Goal: Information Seeking & Learning: Check status

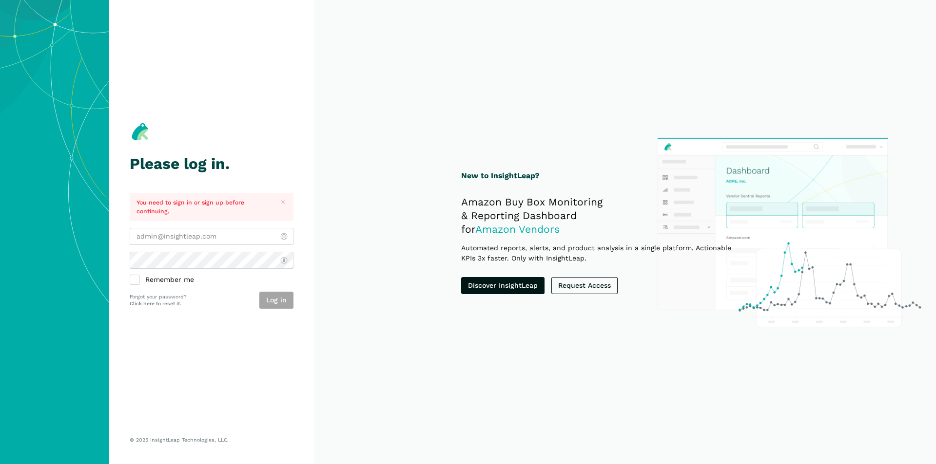
click at [344, 202] on section "New to InsightLeap? Amazon Buy Box Monitoring & Reporting Dashboard for Amazon …" at bounding box center [625, 232] width 622 height 464
click at [327, 274] on section "New to InsightLeap? Amazon Buy Box Monitoring & Reporting Dashboard for Amazon …" at bounding box center [625, 232] width 622 height 464
click at [253, 338] on div "Please log in. You need to sign in or sign up before continuing. Remember me Lo…" at bounding box center [212, 214] width 164 height 389
click at [231, 235] on input "email" at bounding box center [212, 236] width 164 height 17
type input "[PERSON_NAME][EMAIL_ADDRESS][DOMAIN_NAME]"
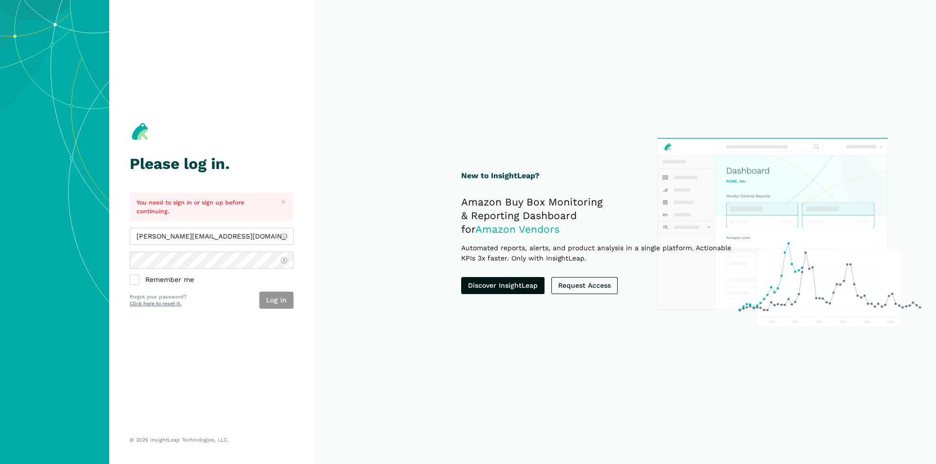
click at [273, 299] on button "Log in" at bounding box center [276, 300] width 34 height 17
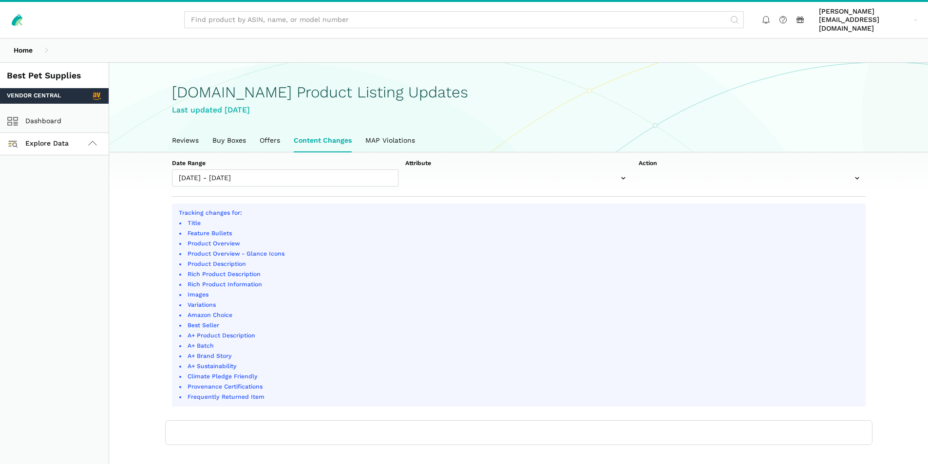
scroll to position [3, 0]
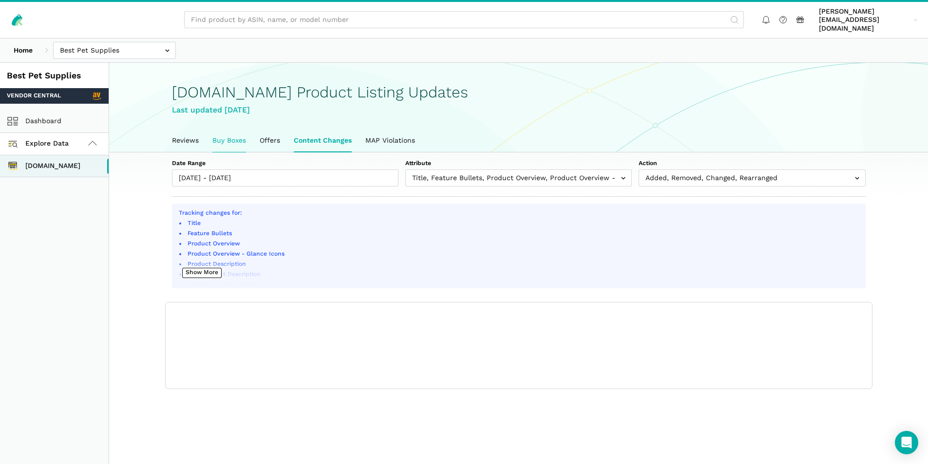
click at [232, 130] on link "Buy Boxes" at bounding box center [229, 141] width 47 height 22
click at [232, 136] on link "Buy Boxes" at bounding box center [229, 141] width 47 height 22
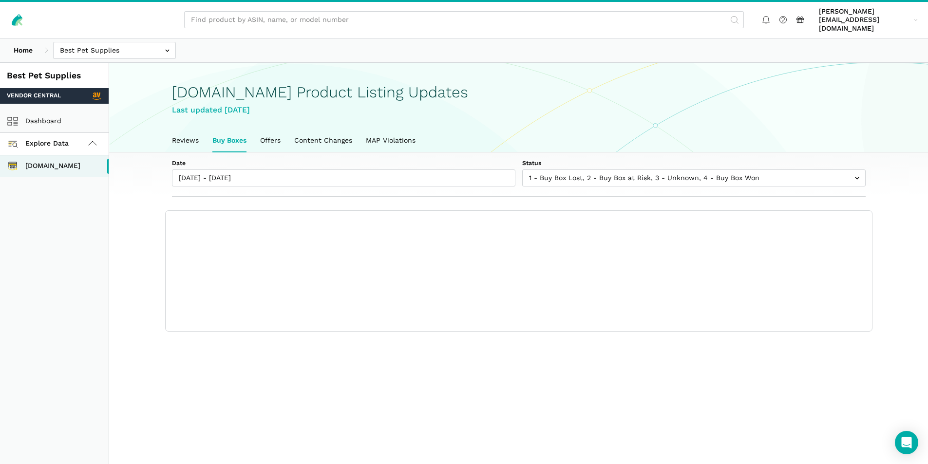
scroll to position [3, 0]
click at [228, 136] on link "Buy Boxes" at bounding box center [230, 141] width 48 height 22
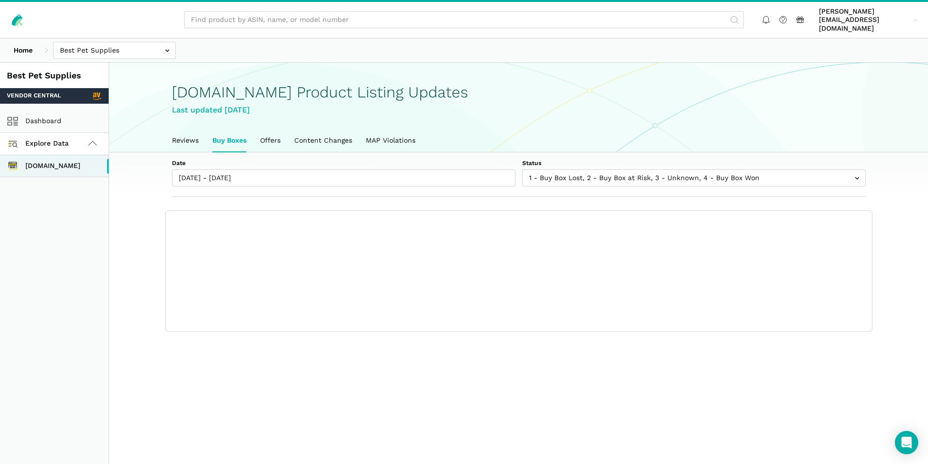
click at [124, 268] on section "Date 08/06/2025 - 08/13/2025 Status 1 - Buy Box Lost 2 - Buy Box at Risk 3 - Un…" at bounding box center [518, 243] width 819 height 180
click at [226, 137] on link "Buy Boxes" at bounding box center [230, 141] width 48 height 22
click at [139, 168] on section "Date 08/06/2025 - 08/13/2025 Status 1 - Buy Box Lost 2 - Buy Box at Risk 3 - Un…" at bounding box center [518, 175] width 819 height 44
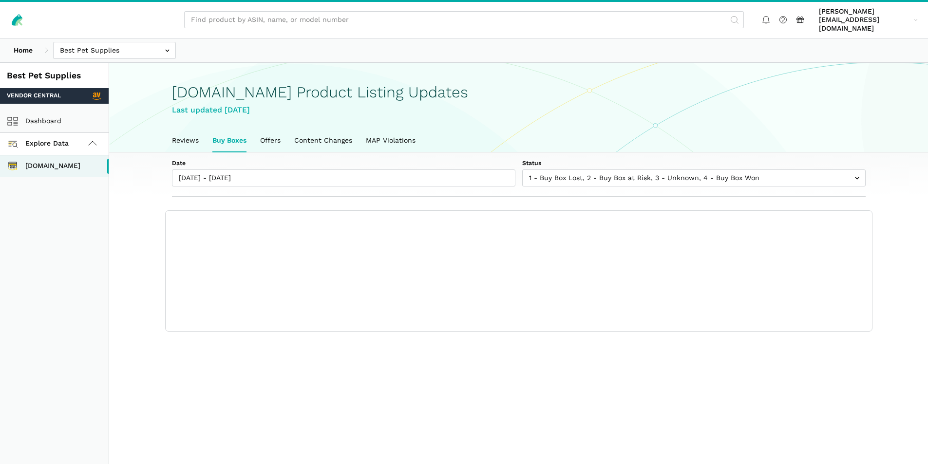
scroll to position [3, 0]
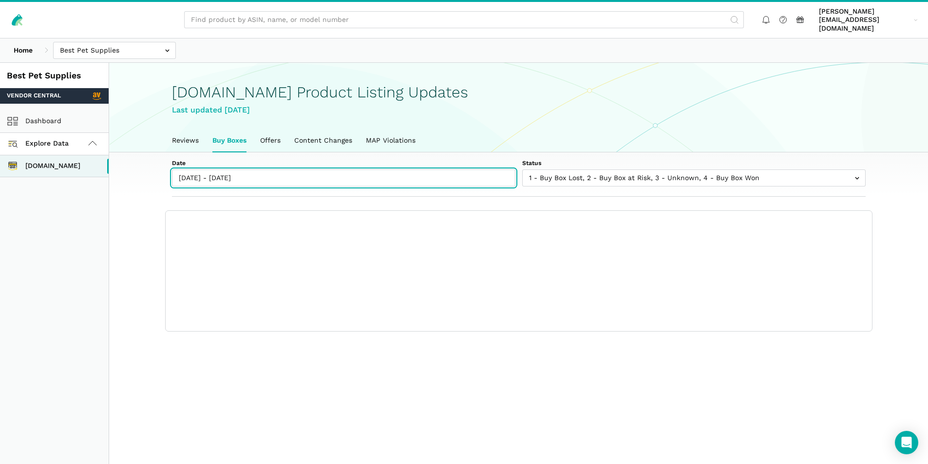
type input "08/06/2025"
type input "08/13/2025"
click at [286, 170] on input "[DATE] - [DATE]" at bounding box center [344, 178] width 344 height 17
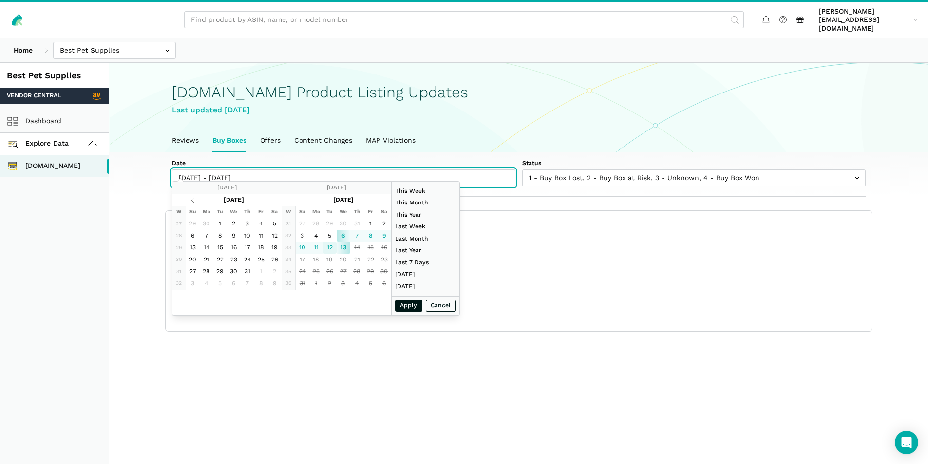
type input "08/12/2025"
type input "07/27/2025"
type input "08/02/2025"
type input "06/01/2025"
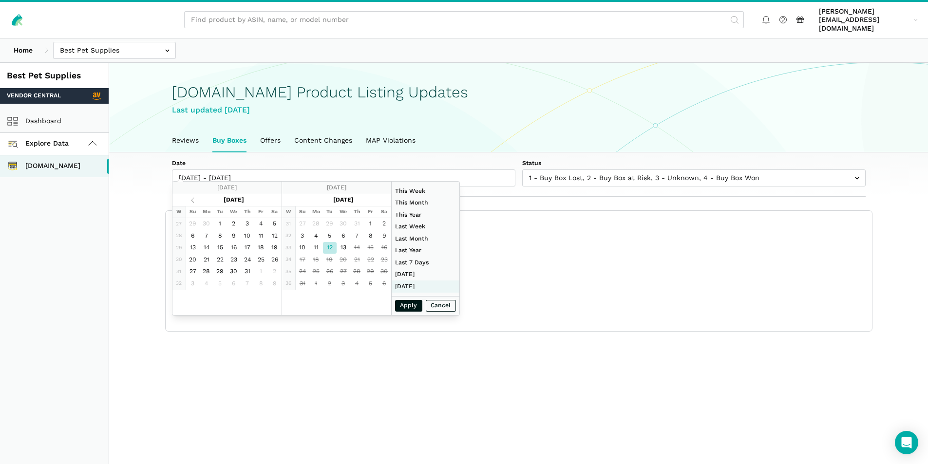
type input "06/30/2025"
type input "08/12/2025"
click at [411, 305] on button "Apply" at bounding box center [408, 306] width 27 height 12
click at [403, 304] on button "Apply" at bounding box center [408, 306] width 27 height 12
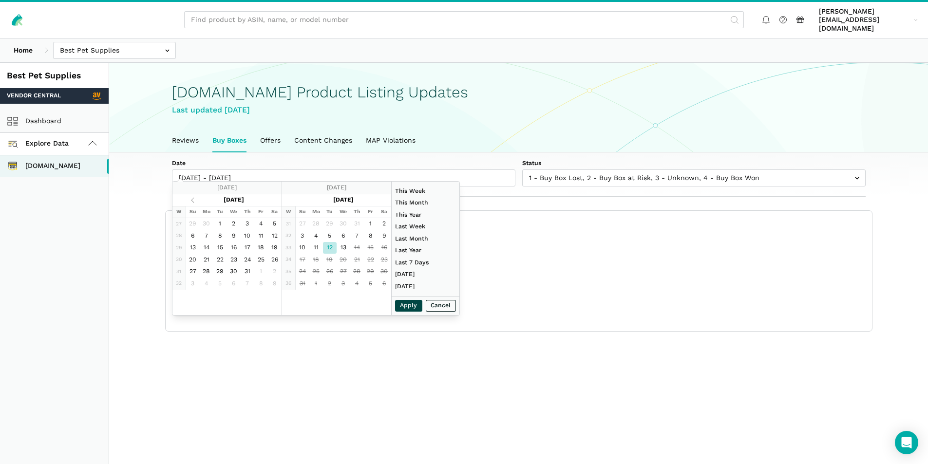
type input "08/12/2025 - 08/12/2025"
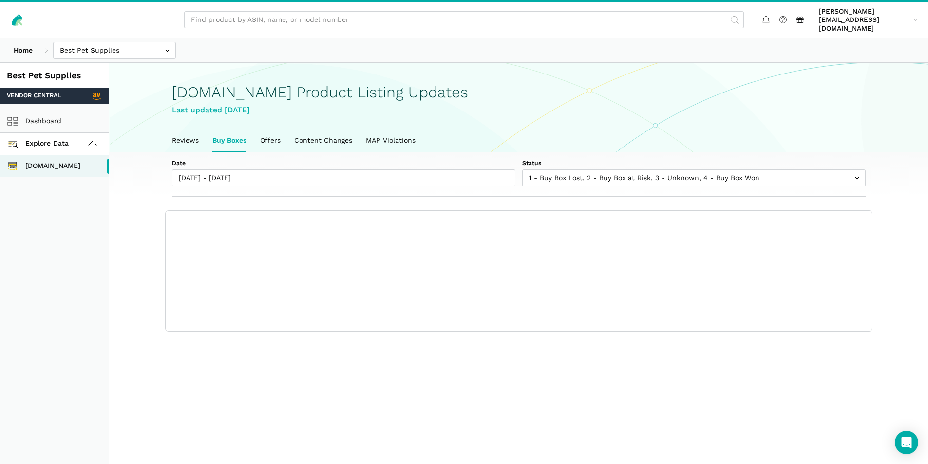
scroll to position [3, 0]
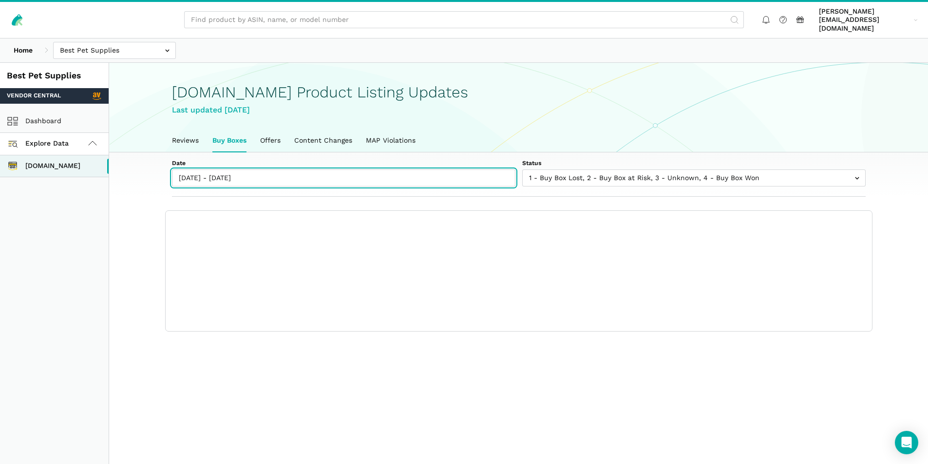
type input "08/06/2025"
type input "08/13/2025"
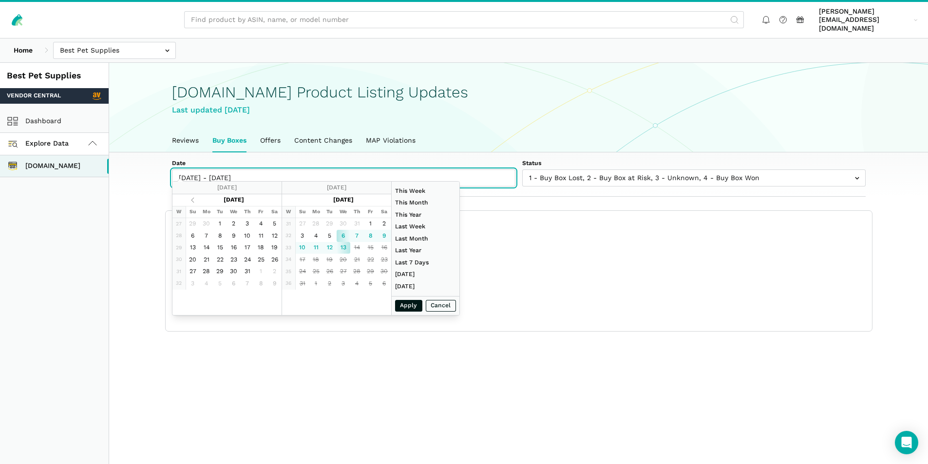
click at [242, 170] on input "[DATE] - [DATE]" at bounding box center [344, 178] width 344 height 17
type input "06/01/2025"
type input "06/30/2025"
type input "08/13/2025"
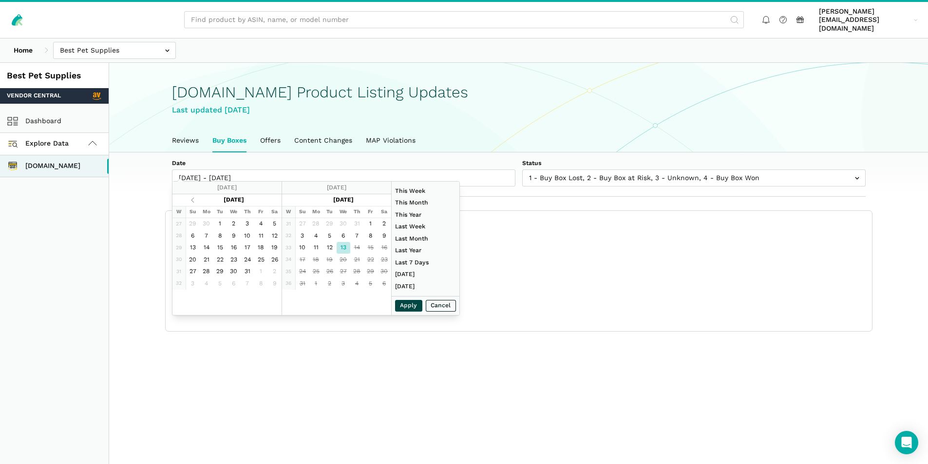
click at [407, 306] on button "Apply" at bounding box center [408, 306] width 27 height 12
type input "08/13/2025"
click at [399, 305] on button "Apply" at bounding box center [408, 306] width 27 height 12
type input "08/13/2025 - 08/13/2025"
click at [206, 171] on input "08/13/2025 - 08/13/2025" at bounding box center [344, 178] width 344 height 17
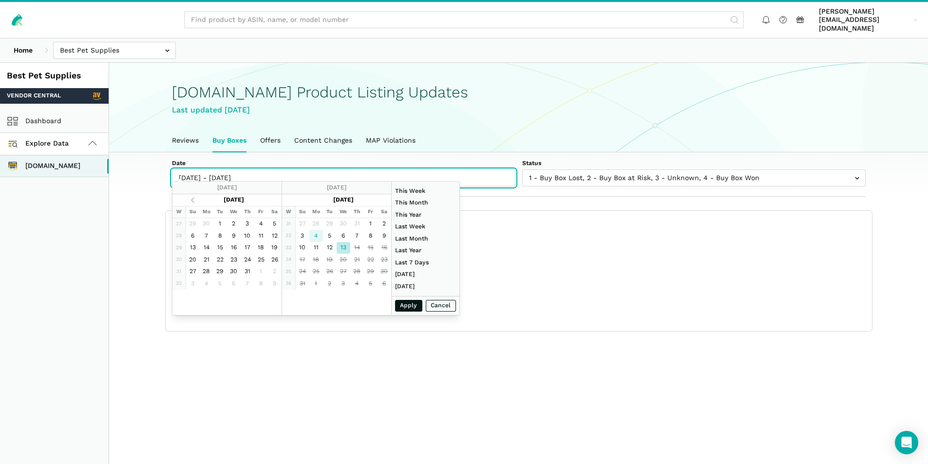
type input "08/04/2025"
type input "08/12/2025"
type input "06/01/2025"
type input "06/30/2025"
type input "08/04/2025"
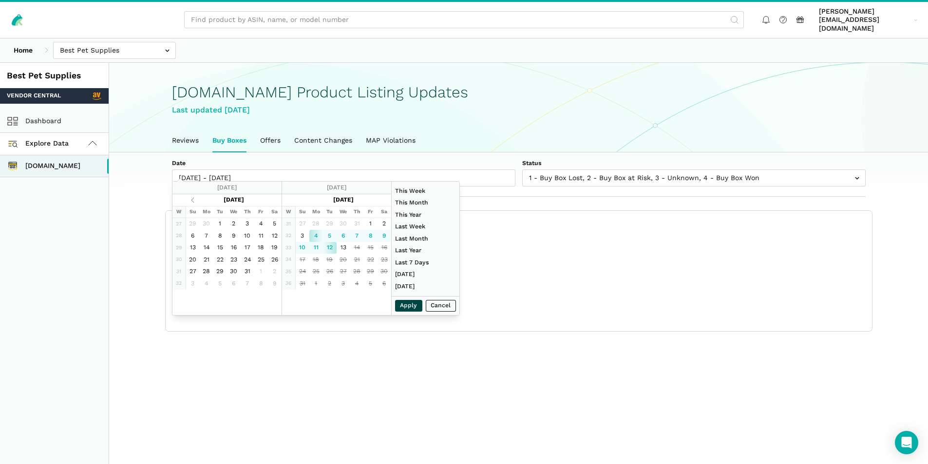
type input "08/12/2025"
click at [418, 304] on button "Apply" at bounding box center [408, 306] width 27 height 12
type input "08/04/2025 - 08/12/2025"
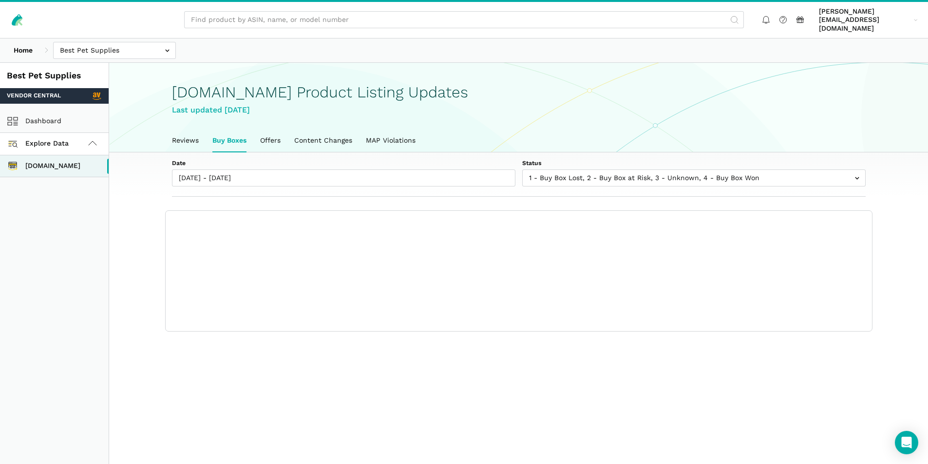
click at [418, 304] on div "Show columns Showing 0 to 0 of 0 buy boxes Date Status 7-Day LBB ASIN Name Mode…" at bounding box center [519, 271] width 707 height 121
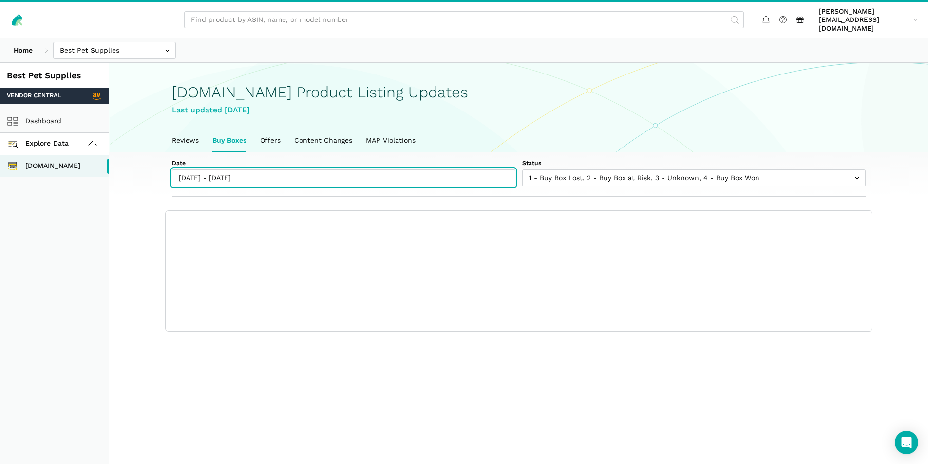
click at [283, 172] on input "08/04/2025 - 08/12/2025" at bounding box center [344, 178] width 344 height 17
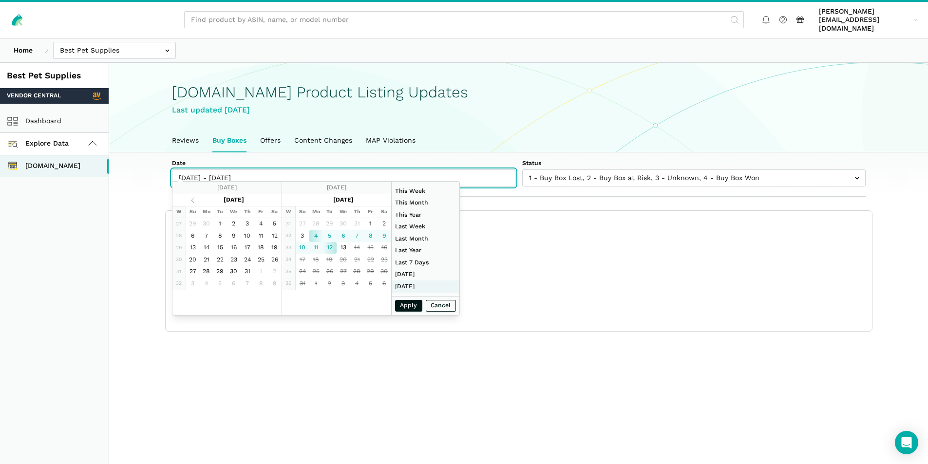
type input "06/01/2025"
type input "06/30/2025"
type input "[DATE]"
click at [450, 303] on button "Cancel" at bounding box center [441, 306] width 30 height 12
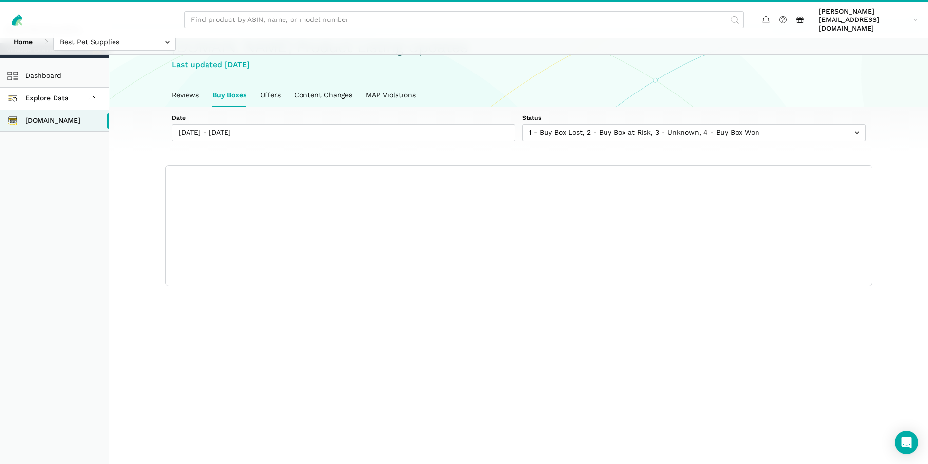
scroll to position [54, 0]
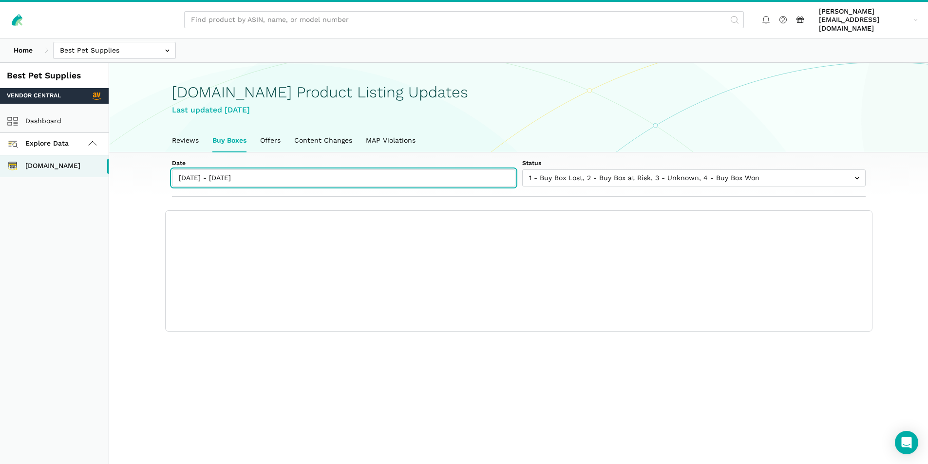
type input "08/06/2025"
type input "08/13/2025"
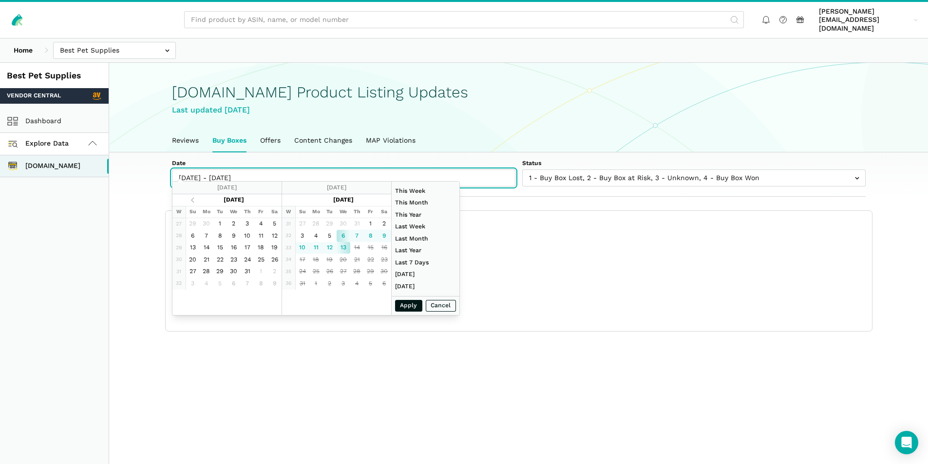
click at [181, 176] on input "[DATE] - [DATE]" at bounding box center [344, 178] width 344 height 17
type input "08/03/2025"
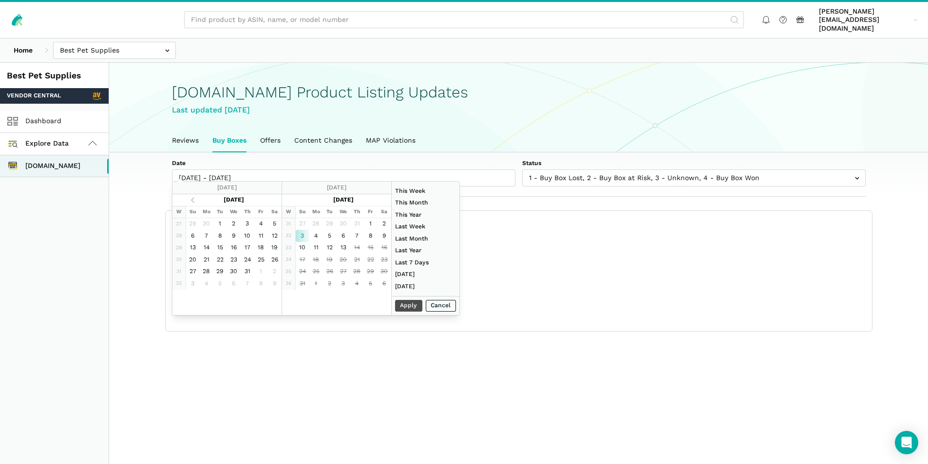
type input "07/27/2025"
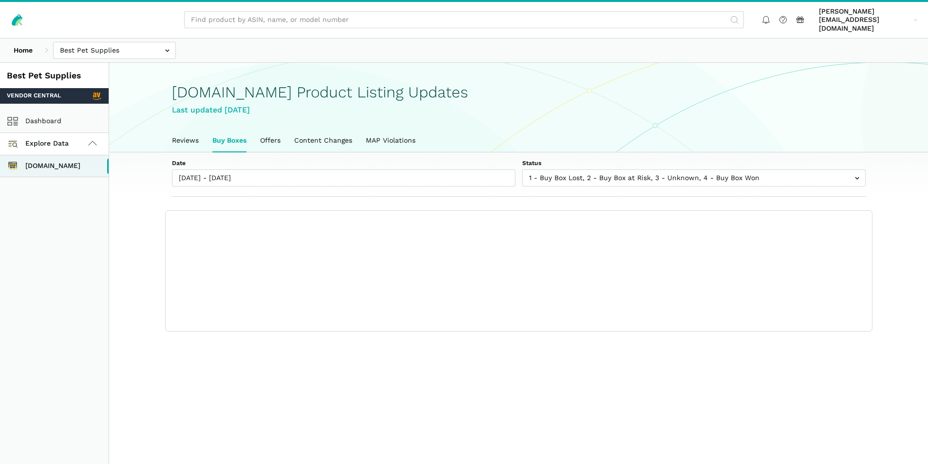
scroll to position [3, 0]
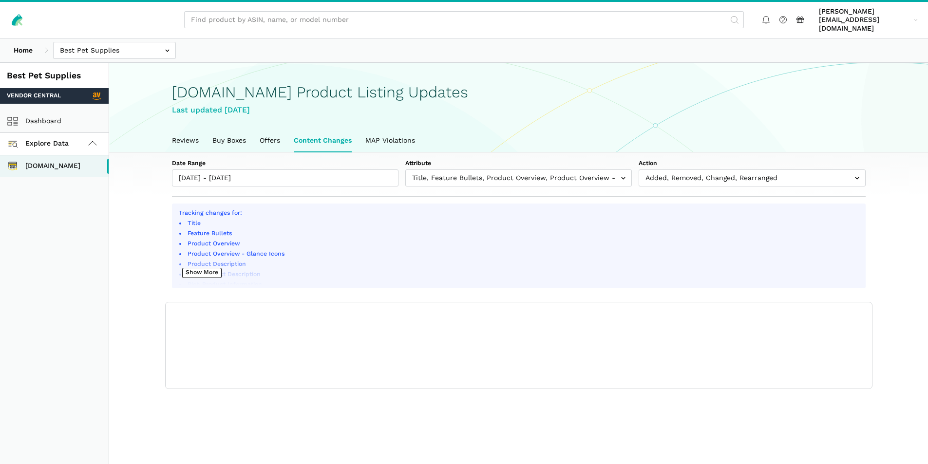
scroll to position [3, 0]
click at [233, 131] on link "Buy Boxes" at bounding box center [229, 141] width 47 height 22
click at [231, 133] on link "Buy Boxes" at bounding box center [229, 141] width 47 height 22
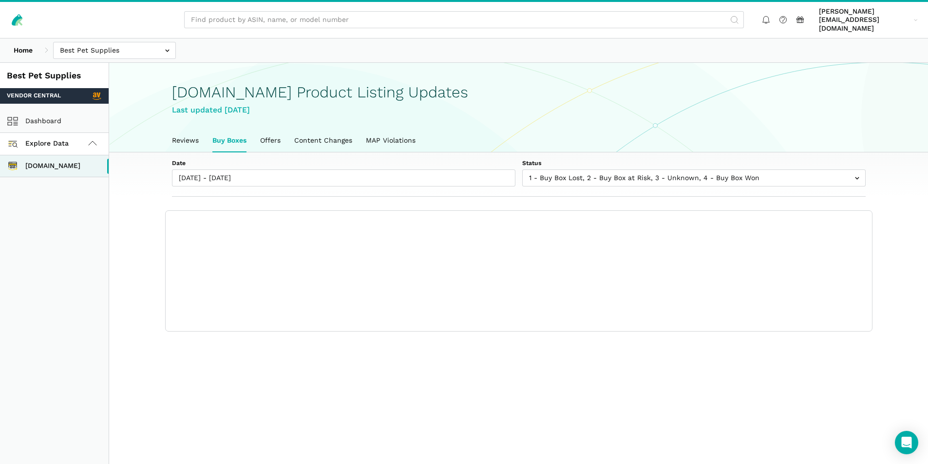
scroll to position [3, 0]
click at [32, 139] on span "Explore Data" at bounding box center [39, 144] width 58 height 12
click at [52, 138] on span "Explore Data" at bounding box center [39, 144] width 58 height 12
click at [319, 132] on link "Content Changes" at bounding box center [324, 141] width 72 height 22
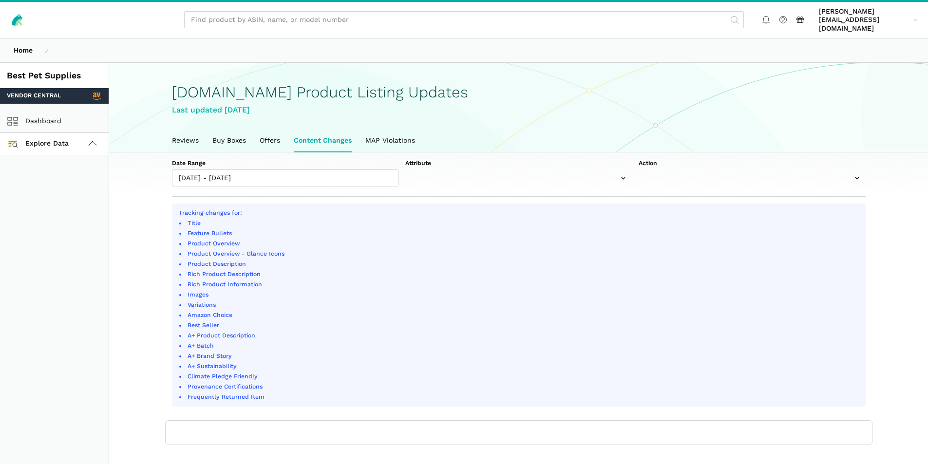
scroll to position [3, 0]
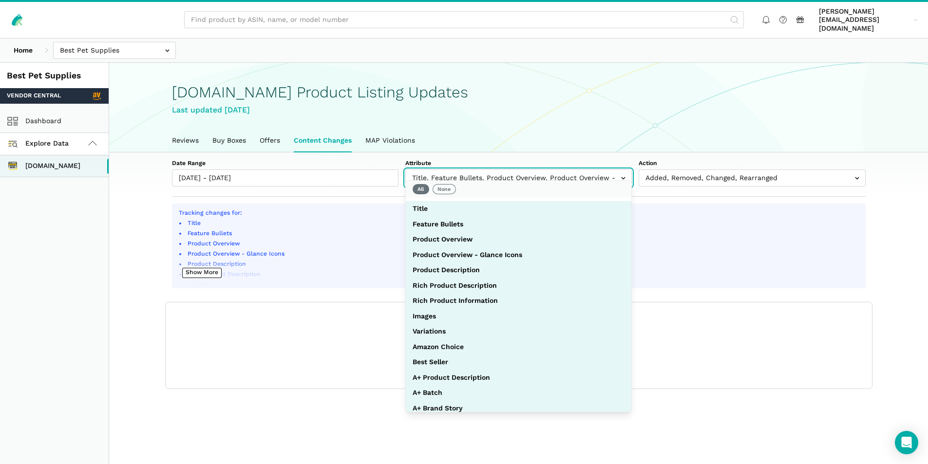
click at [464, 170] on input "text" at bounding box center [519, 178] width 227 height 17
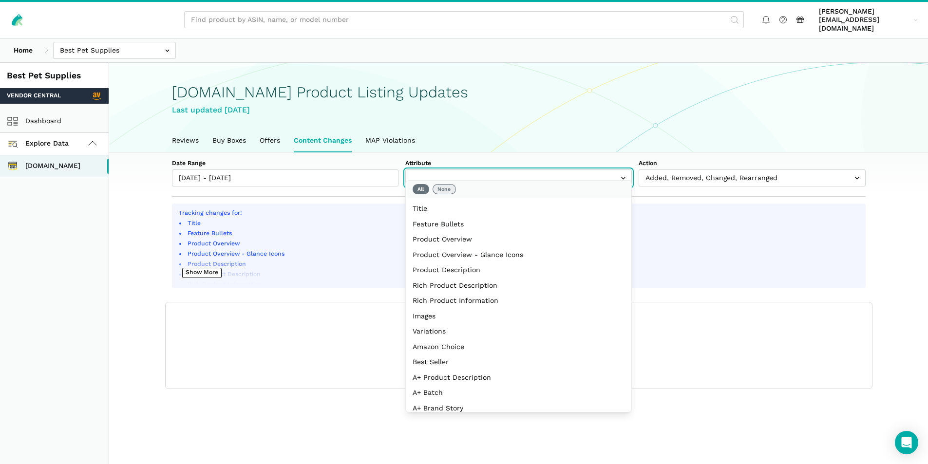
click at [443, 189] on button "None" at bounding box center [444, 189] width 23 height 10
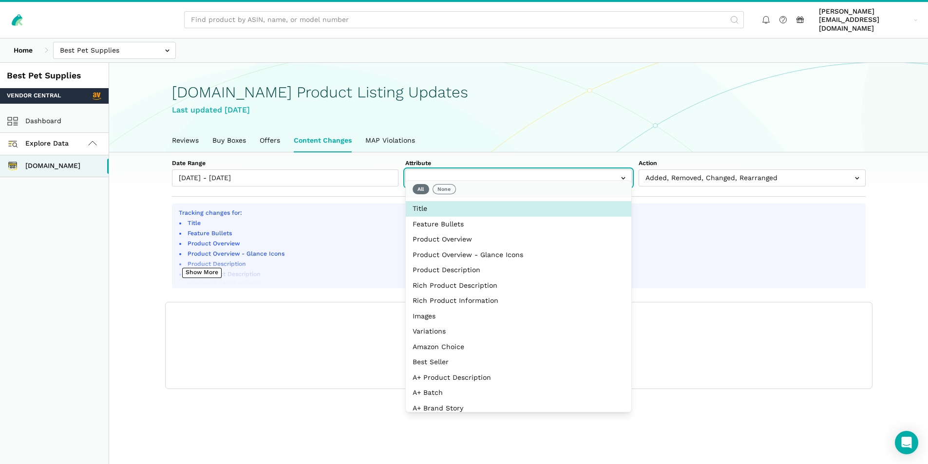
select select "title"
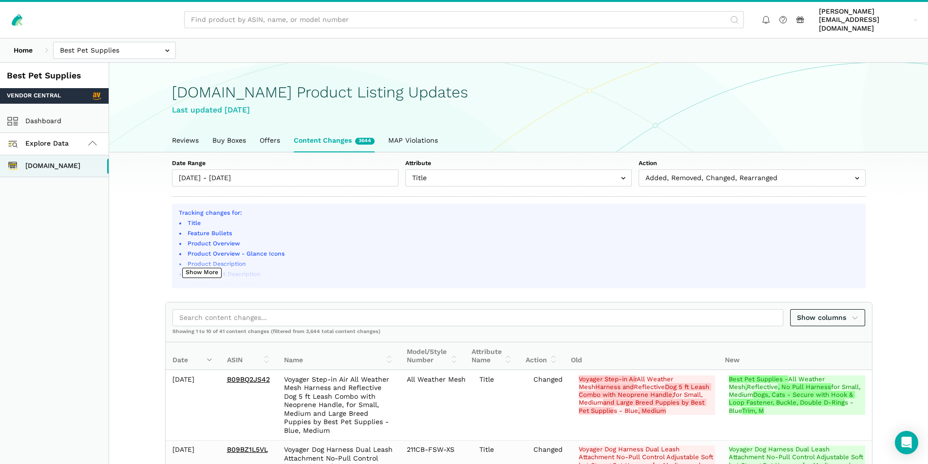
drag, startPoint x: 905, startPoint y: 226, endPoint x: 871, endPoint y: 229, distance: 33.8
click at [225, 135] on link "Buy Boxes" at bounding box center [229, 141] width 47 height 22
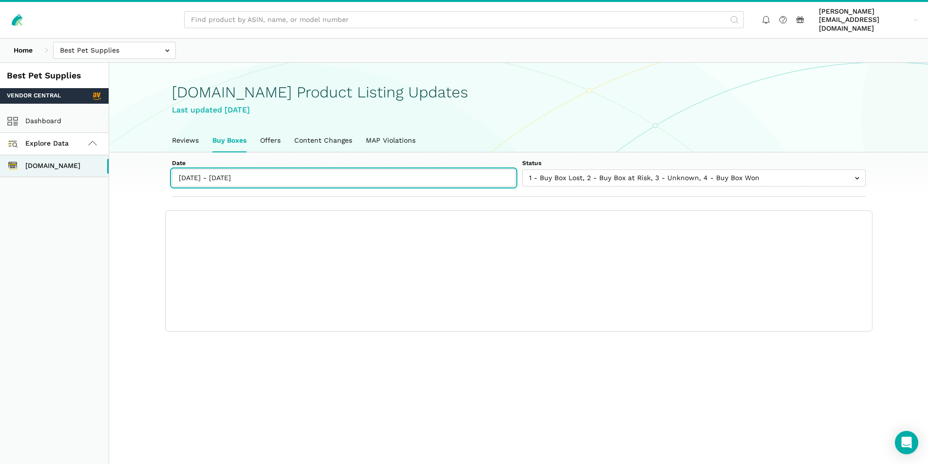
type input "08/06/2025"
type input "08/13/2025"
click at [227, 175] on input "[DATE] - [DATE]" at bounding box center [344, 178] width 344 height 17
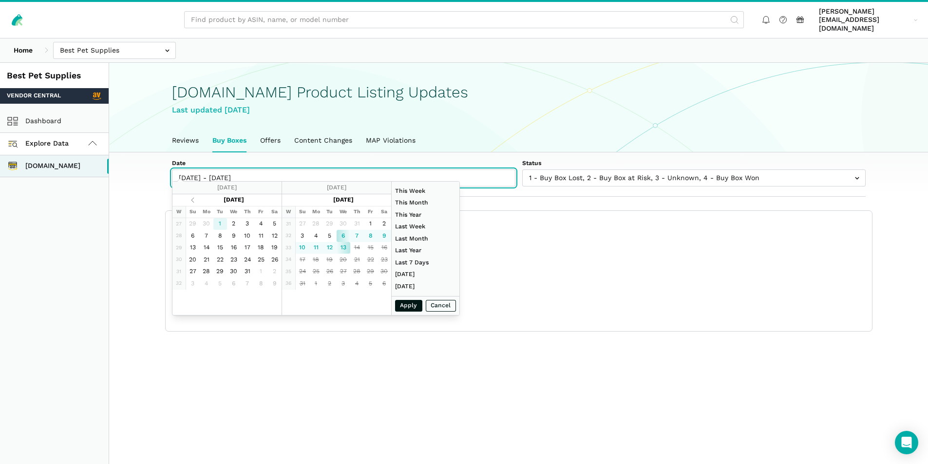
type input "07/01/2025"
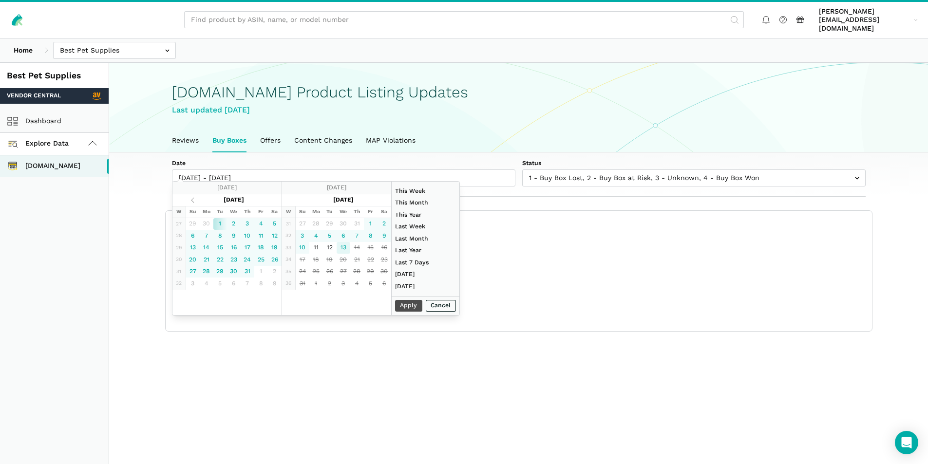
type input "[DATE]"
type input "06/01/2025"
type input "06/30/2025"
type input "07/01/2025"
type input "[DATE]"
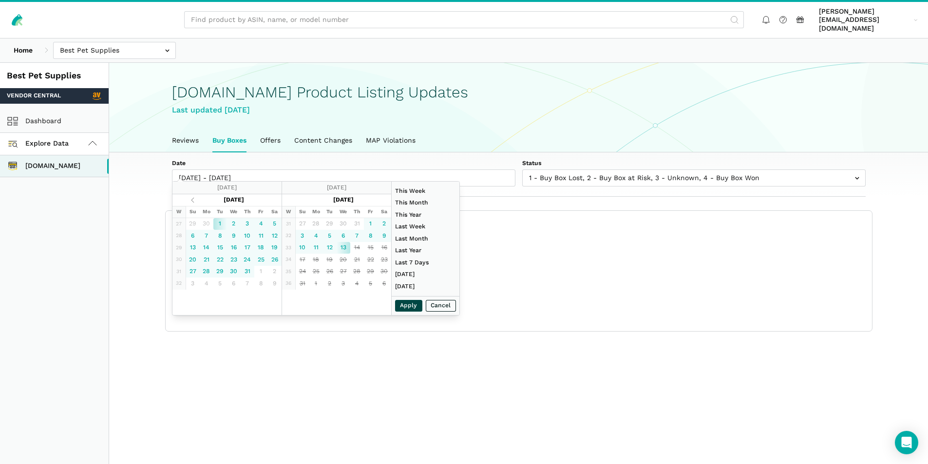
click at [404, 306] on button "Apply" at bounding box center [408, 306] width 27 height 12
click at [404, 305] on button "Apply" at bounding box center [408, 306] width 27 height 12
type input "07/01/2025 - 08/13/2025"
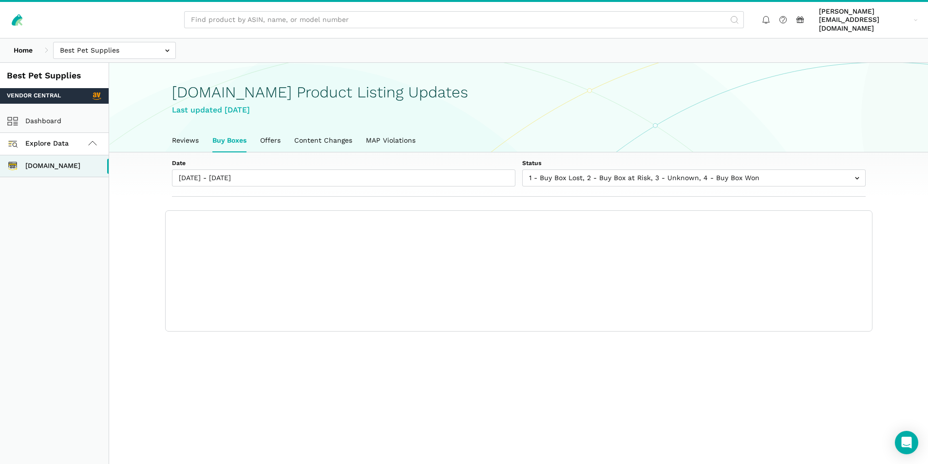
click at [404, 305] on div "Show columns Showing 0 to 0 of 0 buy boxes Date Status 7-Day LBB ASIN Name Mode…" at bounding box center [519, 271] width 707 height 121
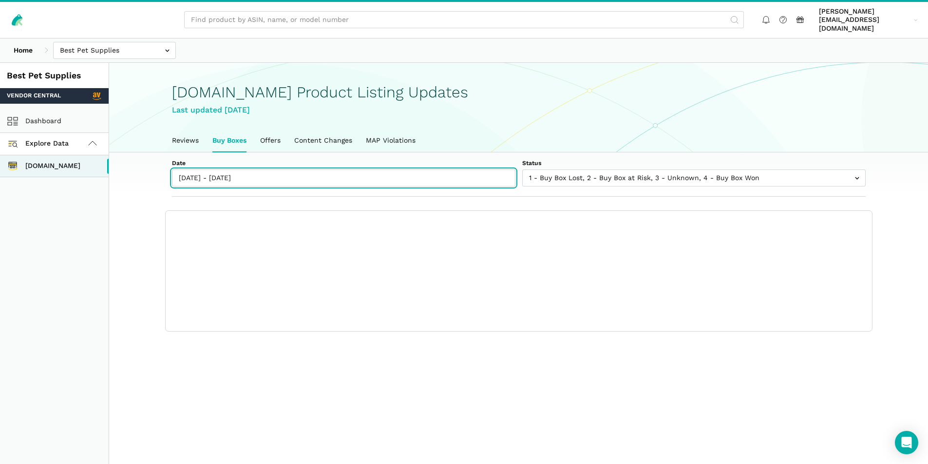
click at [223, 174] on input "07/01/2025 - 08/13/2025" at bounding box center [344, 178] width 344 height 17
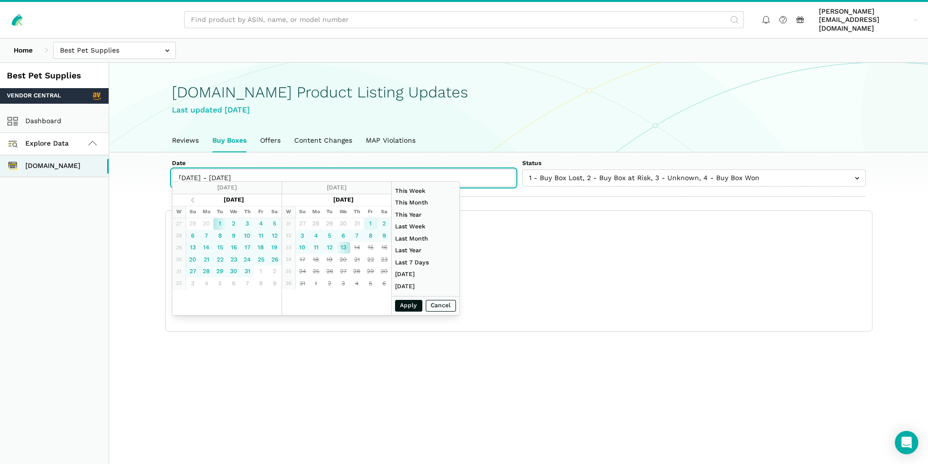
type input "08/01/2025"
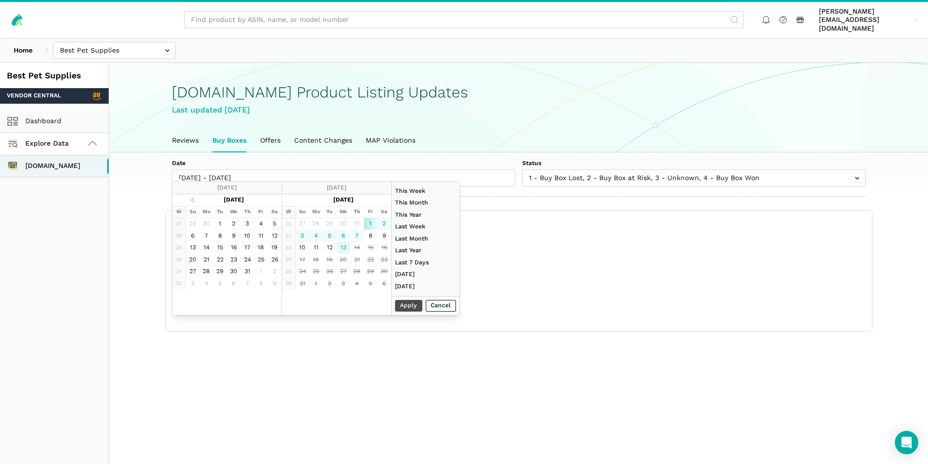
type input "08/13/2025"
type input "06/01/2025"
type input "06/30/2025"
type input "08/01/2025"
type input "08/13/2025"
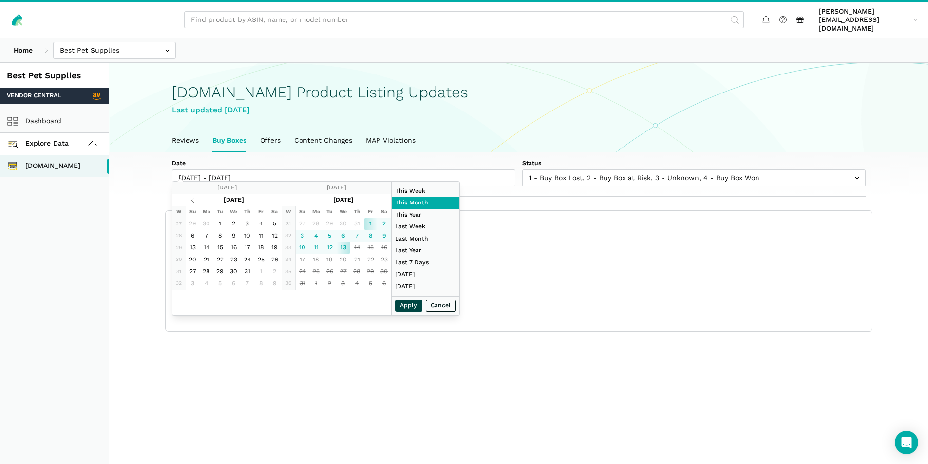
click at [413, 305] on button "Apply" at bounding box center [408, 306] width 27 height 12
type input "06/01/2025"
type input "06/30/2025"
type input "07/27/2025"
type input "08/02/2025"
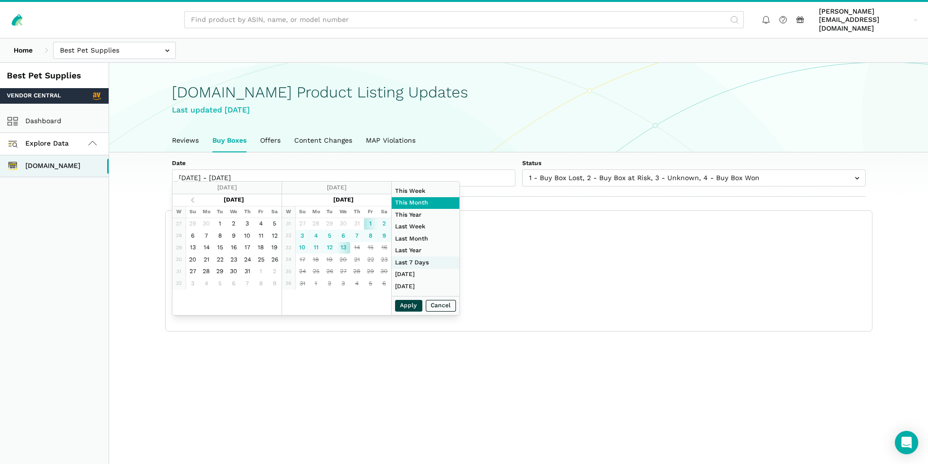
type input "08/07/2025"
type input "08/13/2025"
type input "01/01/2024"
type input "12/31/2024"
type input "07/01/2025"
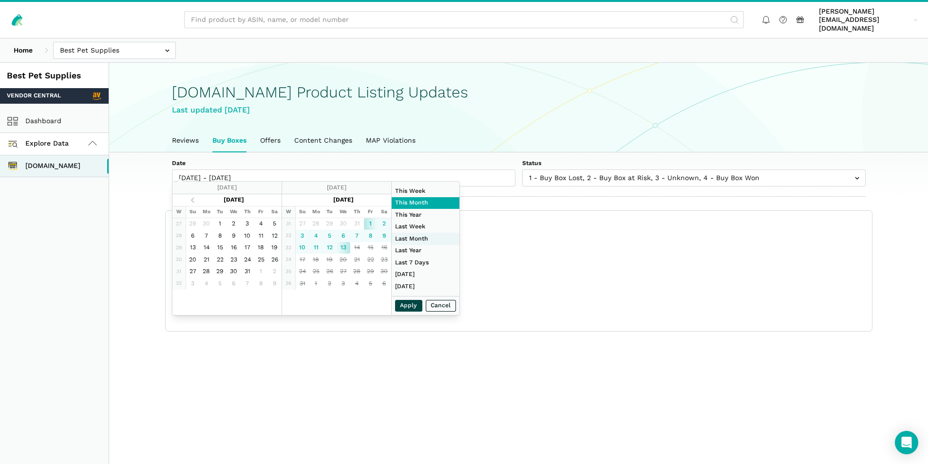
type input "[DATE]"
type input "08/03/2025"
type input "08/09/2025"
type input "01/01/2025"
type input "[DATE]"
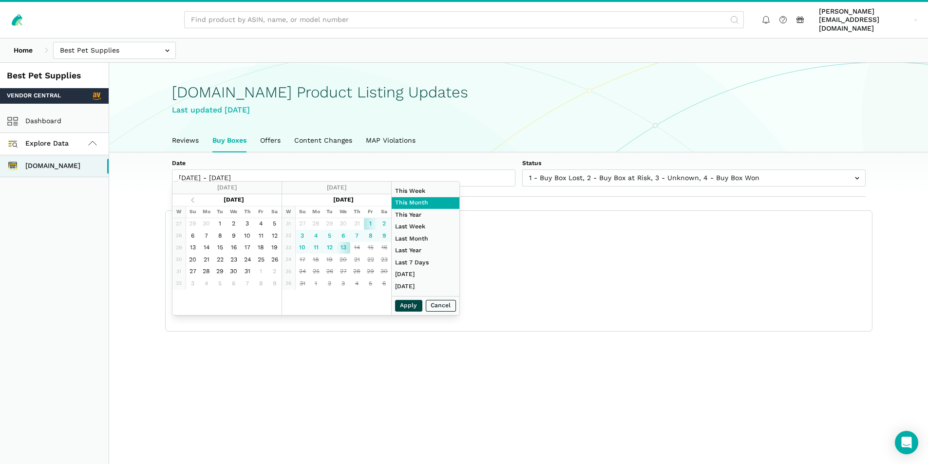
type input "08/01/2025"
click at [444, 199] on li "This Month" at bounding box center [426, 203] width 68 height 12
type input "08/01/2025 - 08/13/2025"
click at [295, 174] on input "08/01/2025 - 08/13/2025" at bounding box center [344, 178] width 344 height 17
type input "08/03/2025"
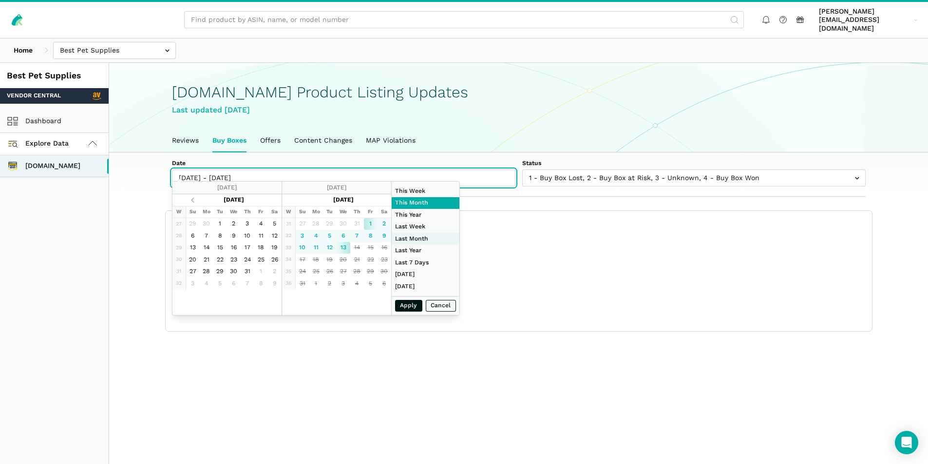
type input "08/09/2025"
type input "07/01/2025"
type input "[DATE]"
type input "01/01/2024"
type input "12/31/2024"
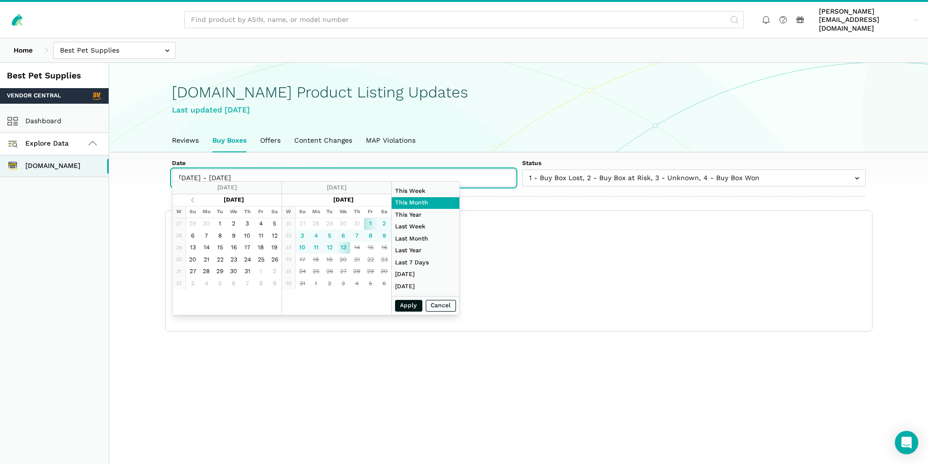
type input "[DATE]"
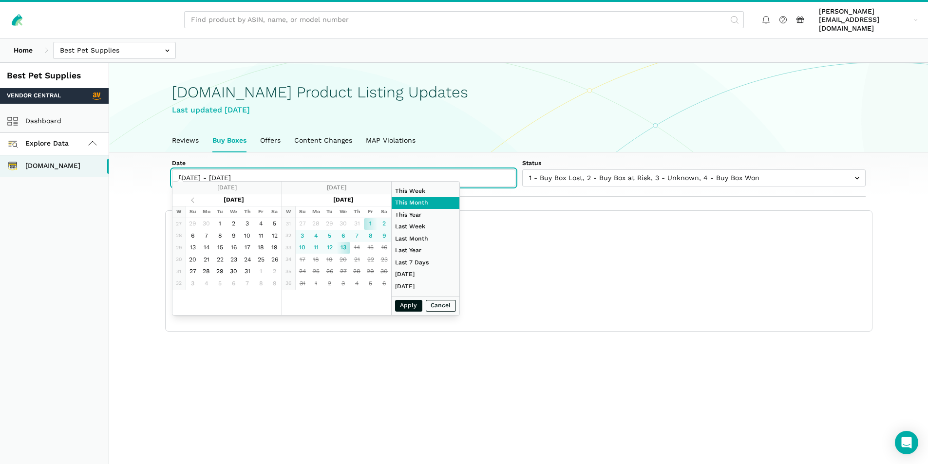
type input "[DATE]"
click at [406, 303] on button "Apply" at bounding box center [408, 306] width 27 height 12
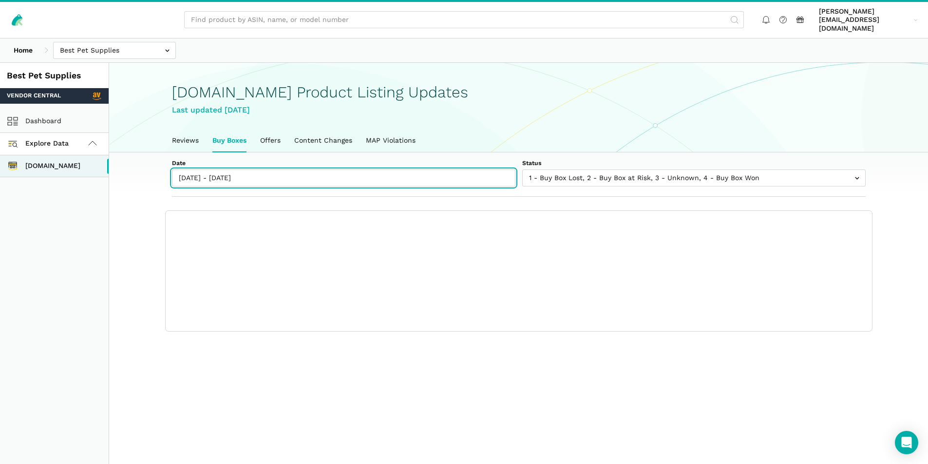
click at [299, 172] on input "08/01/2025 - 08/13/2025" at bounding box center [344, 178] width 344 height 17
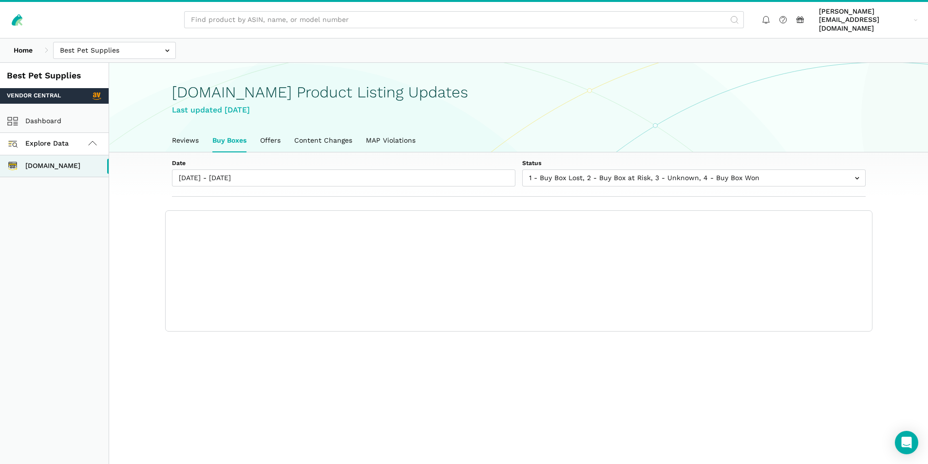
drag, startPoint x: 194, startPoint y: 393, endPoint x: 210, endPoint y: 410, distance: 23.1
click at [194, 393] on main "Amazon.com Product Listing Updates Last updated August 12, 2025 Reviews Buy Box…" at bounding box center [518, 295] width 819 height 464
click at [311, 395] on main "Amazon.com Product Listing Updates Last updated August 12, 2025 Reviews Buy Box…" at bounding box center [518, 295] width 819 height 464
click at [324, 130] on link "Content Changes" at bounding box center [324, 141] width 72 height 22
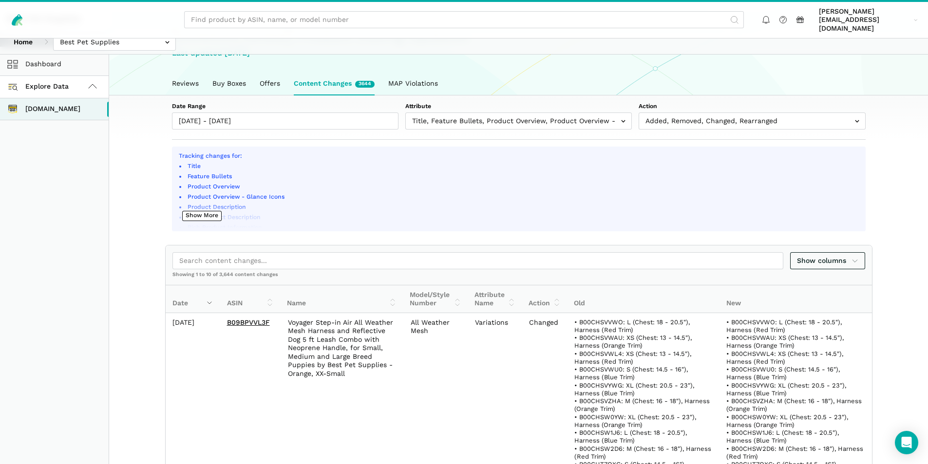
scroll to position [49, 0]
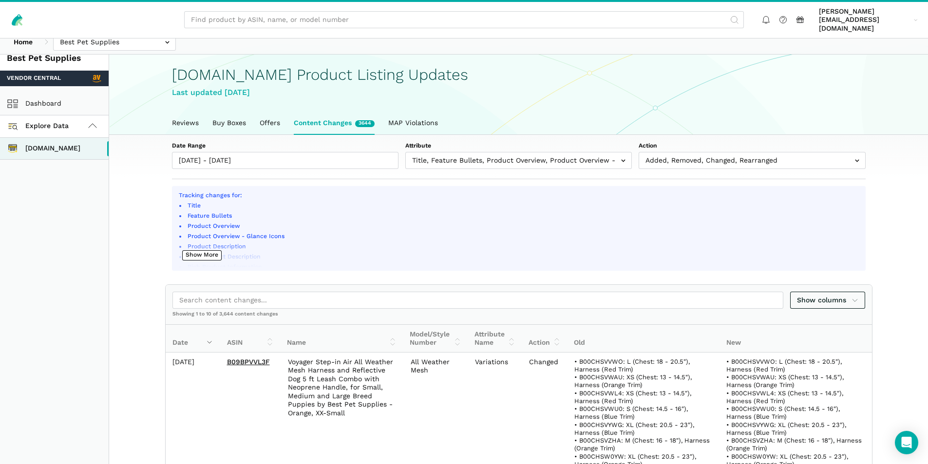
scroll to position [0, 0]
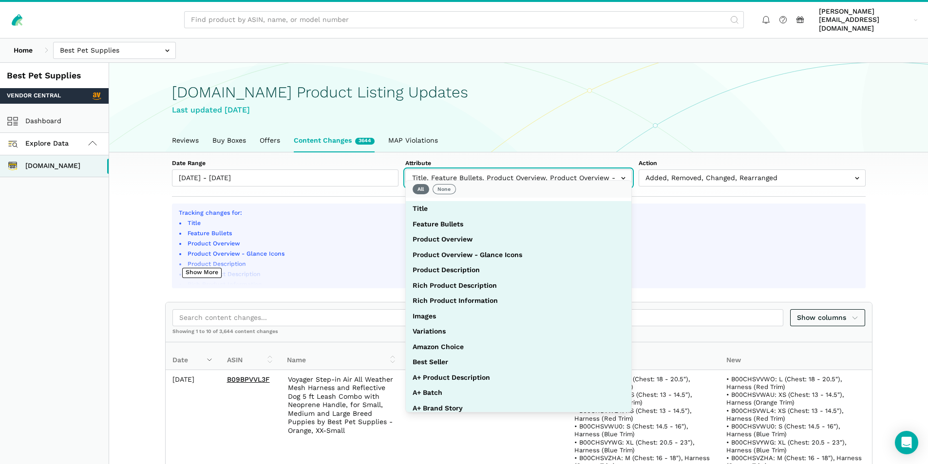
click at [582, 170] on input "text" at bounding box center [519, 178] width 227 height 17
click at [446, 190] on button "None" at bounding box center [444, 189] width 23 height 10
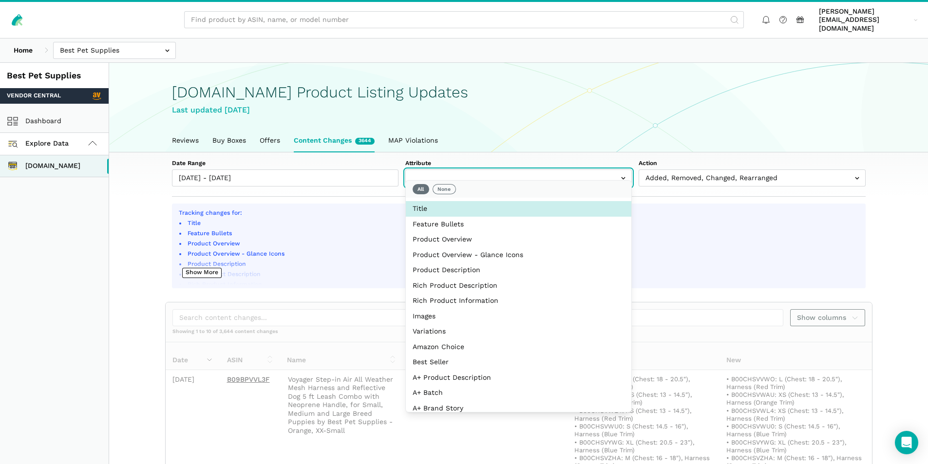
select select "title"
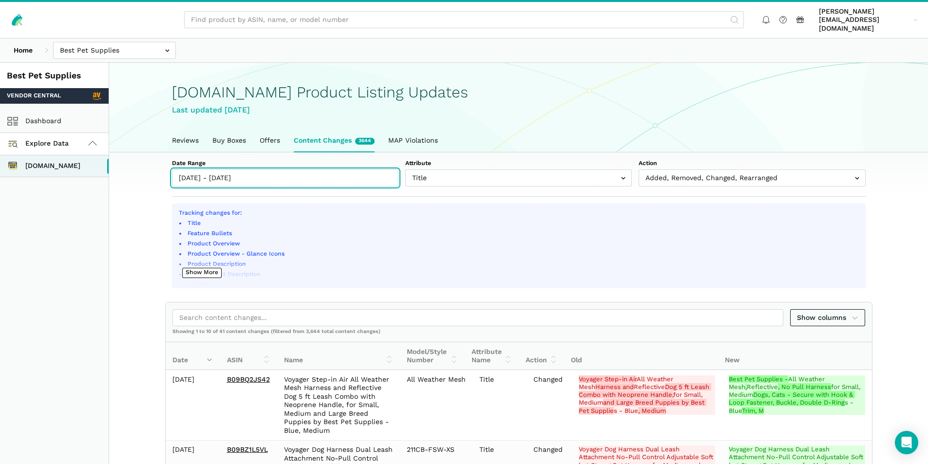
type input "08/06/2025"
type input "08/13/2025"
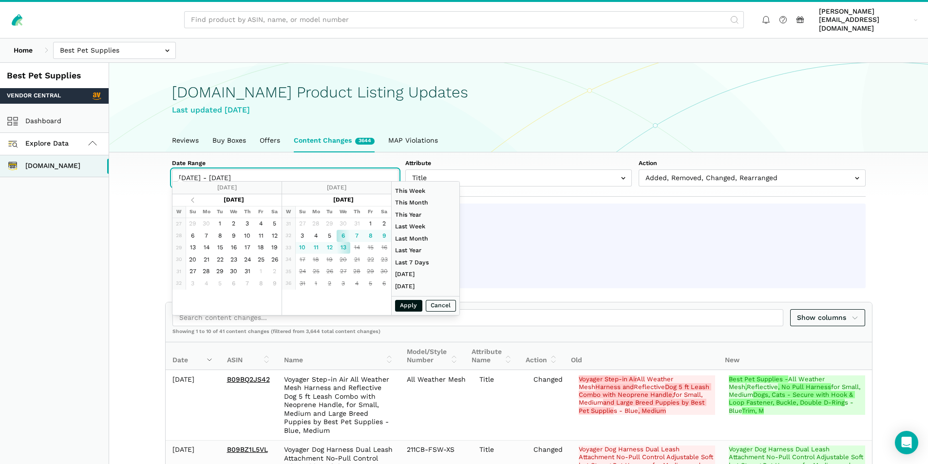
click at [217, 170] on input "[DATE] - [DATE]" at bounding box center [285, 178] width 227 height 17
type input "08/12/2025"
type input "08/12/2025 - 08/12/2025"
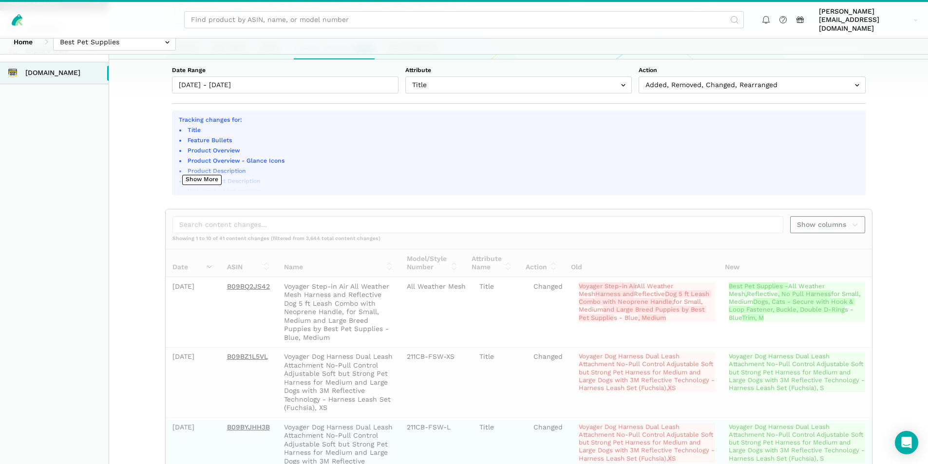
scroll to position [146, 0]
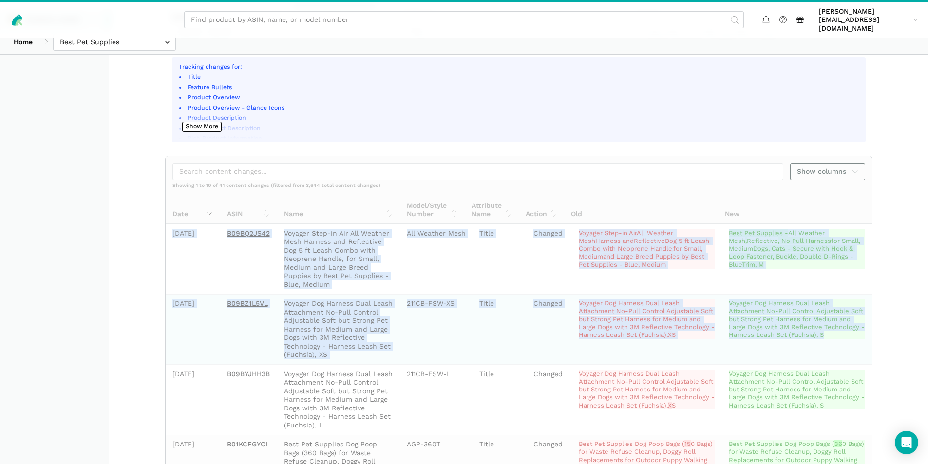
drag, startPoint x: 188, startPoint y: 232, endPoint x: 811, endPoint y: 332, distance: 630.4
copy tbody "2025-08-12 B09BQ2JS42 Voyager Step-in Air All Weather Mesh Harness and Reflecti…"
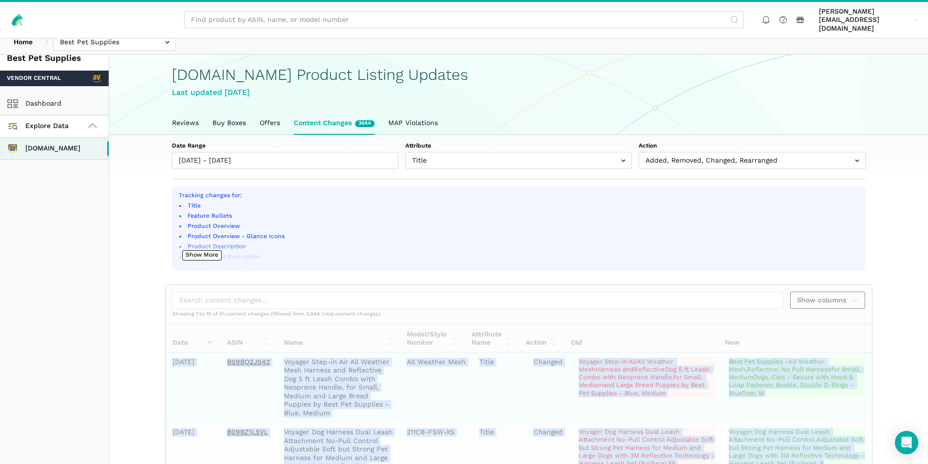
scroll to position [0, 0]
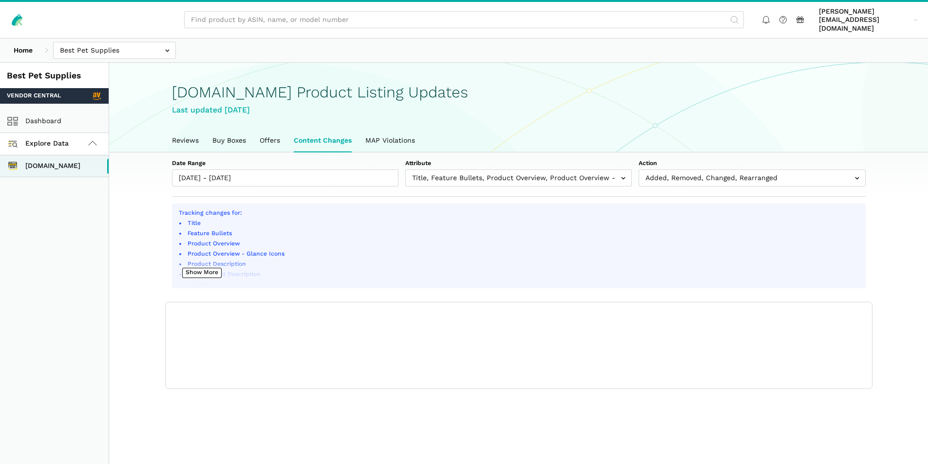
scroll to position [3, 0]
click at [223, 130] on link "Buy Boxes" at bounding box center [229, 141] width 47 height 22
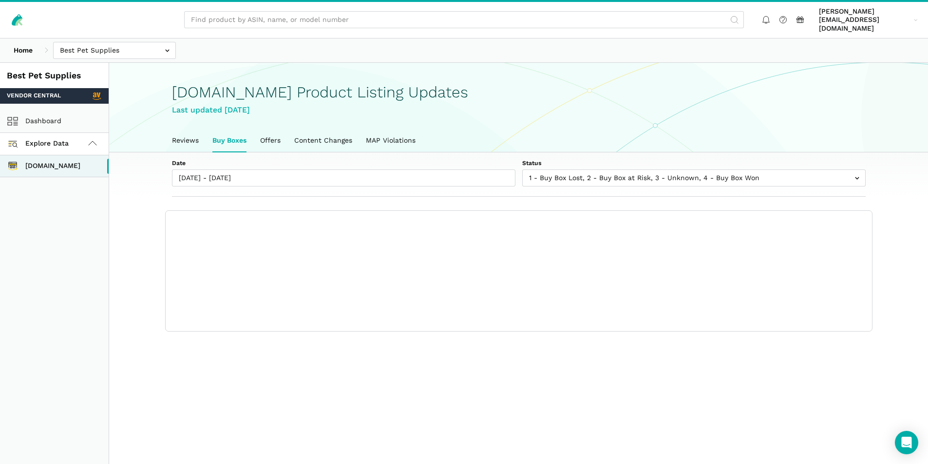
scroll to position [3, 0]
click at [320, 139] on link "Content Changes" at bounding box center [324, 141] width 72 height 22
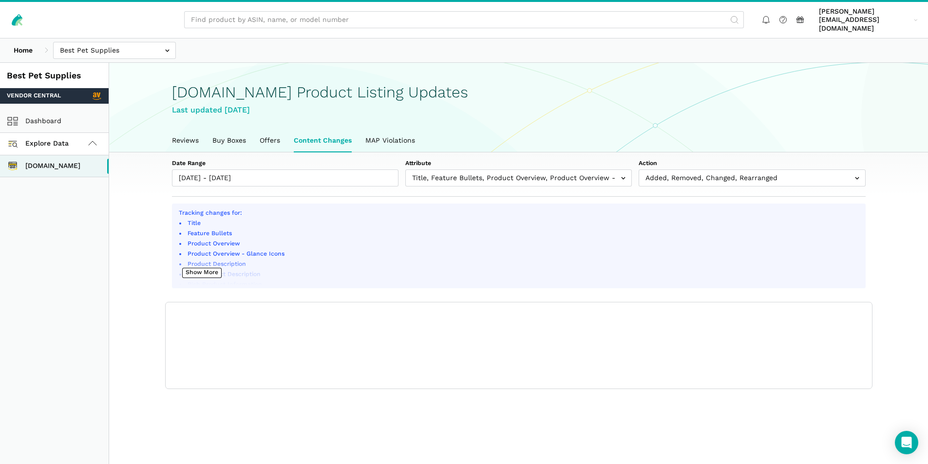
scroll to position [3, 0]
click at [322, 303] on div "Show columns Date ASIN Name Model/Style Number Attribute Name Action Old New Sh…" at bounding box center [519, 346] width 707 height 87
type input "[DATE]"
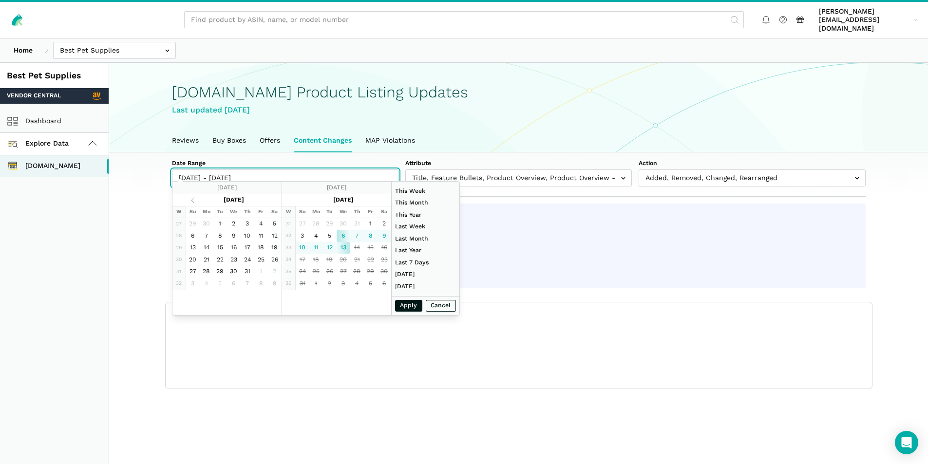
click at [255, 170] on input "[DATE] - [DATE]" at bounding box center [285, 178] width 227 height 17
type input "[DATE]"
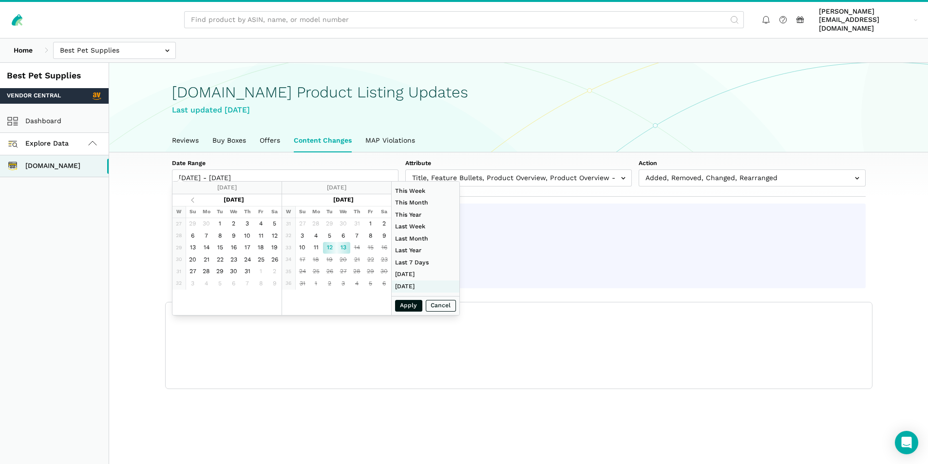
type input "[DATE]"
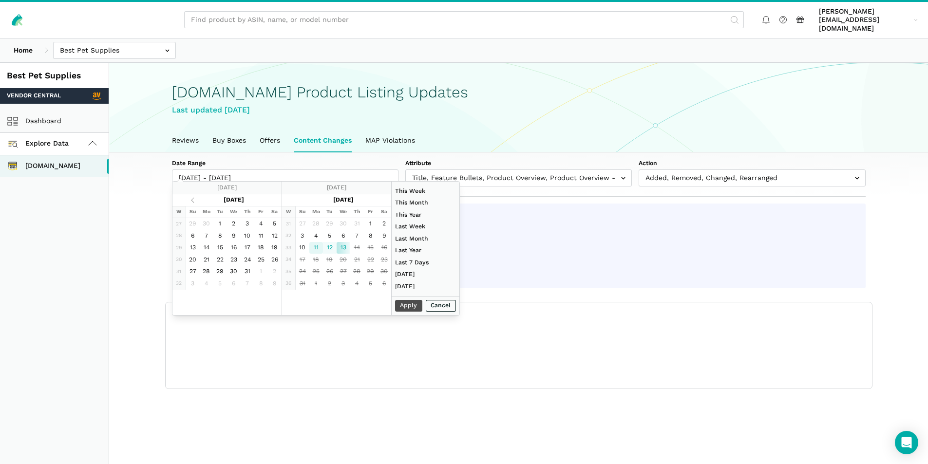
type input "08/11/2025"
type input "[DATE]"
type input "08/11/2025"
click at [404, 308] on button "Apply" at bounding box center [408, 306] width 27 height 12
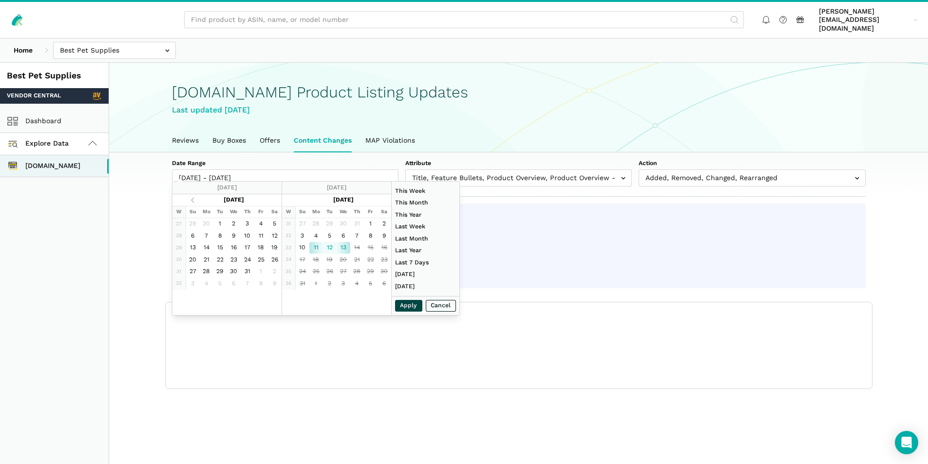
type input "08/11/2025 - 08/13/2025"
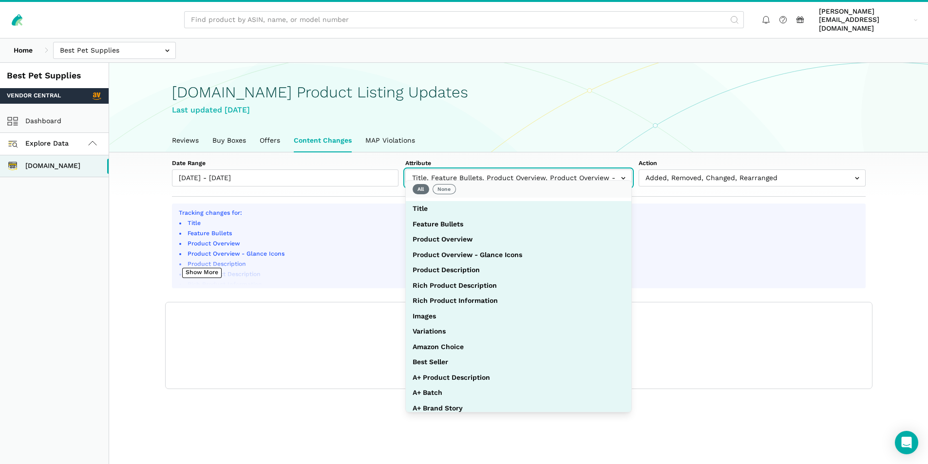
click at [498, 170] on input "text" at bounding box center [519, 178] width 227 height 17
click at [452, 194] on button "None" at bounding box center [444, 189] width 23 height 10
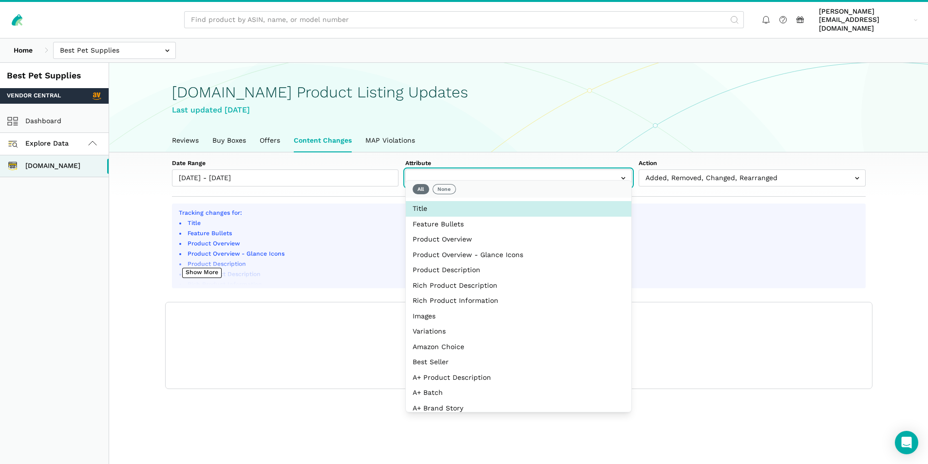
select select "title"
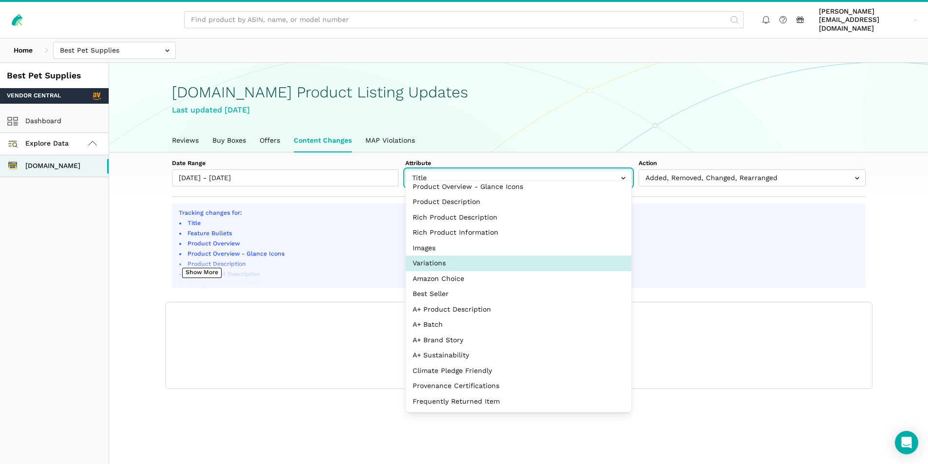
scroll to position [69, 0]
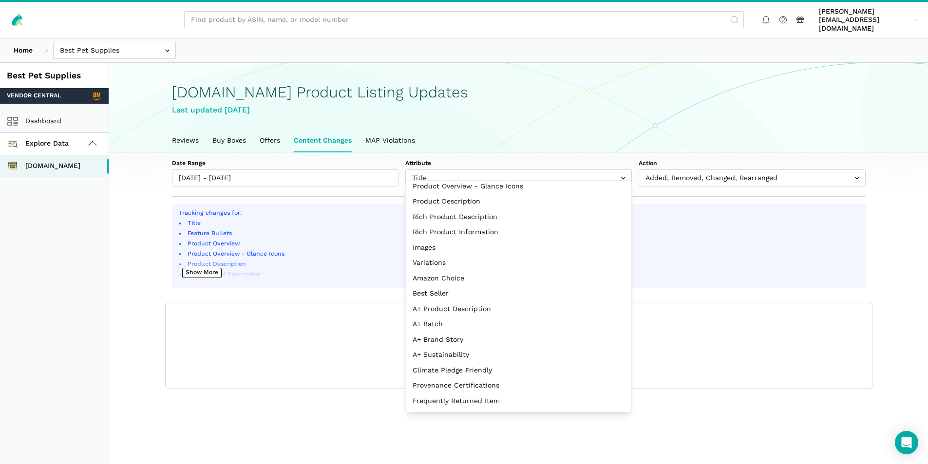
click at [755, 316] on div "Show columns Date ASIN Name Model/Style Number Attribute Name Action Old New Sh…" at bounding box center [519, 346] width 707 height 87
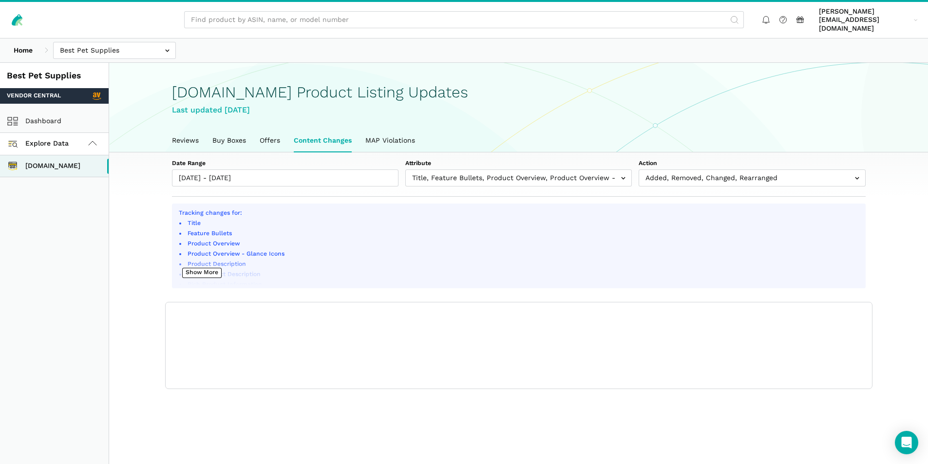
scroll to position [3, 0]
drag, startPoint x: 608, startPoint y: 172, endPoint x: 613, endPoint y: 173, distance: 4.9
click at [608, 172] on input "text" at bounding box center [519, 178] width 227 height 17
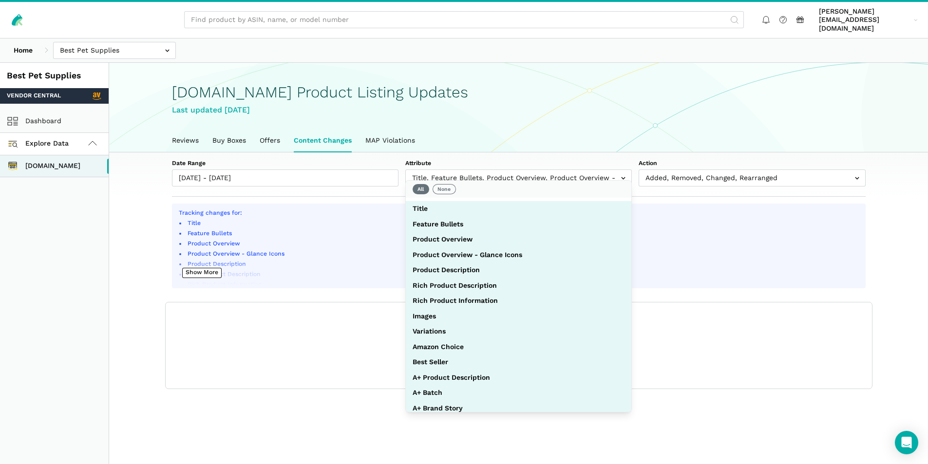
drag, startPoint x: 448, startPoint y: 183, endPoint x: 452, endPoint y: 193, distance: 10.2
click at [447, 184] on body "rick@staffcloud.net rick@staffcloud.net Settings Log out Home Best Pet Supplies…" at bounding box center [464, 263] width 928 height 527
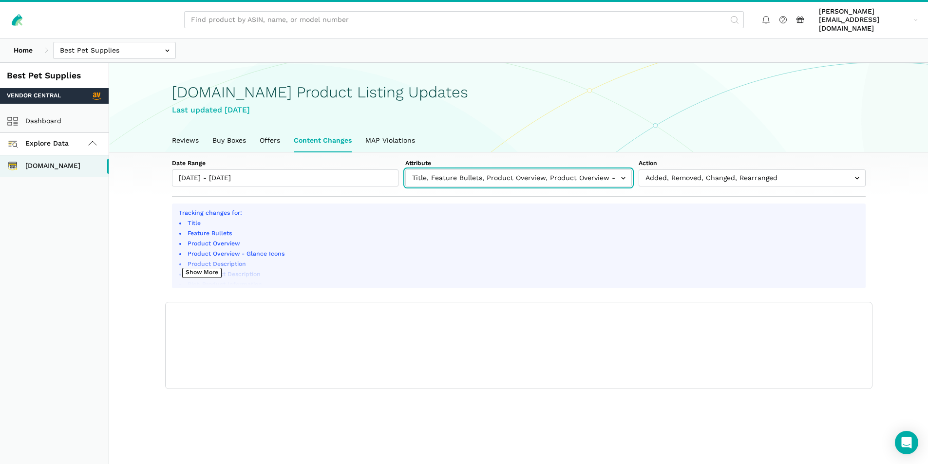
click at [475, 173] on input "text" at bounding box center [519, 178] width 227 height 17
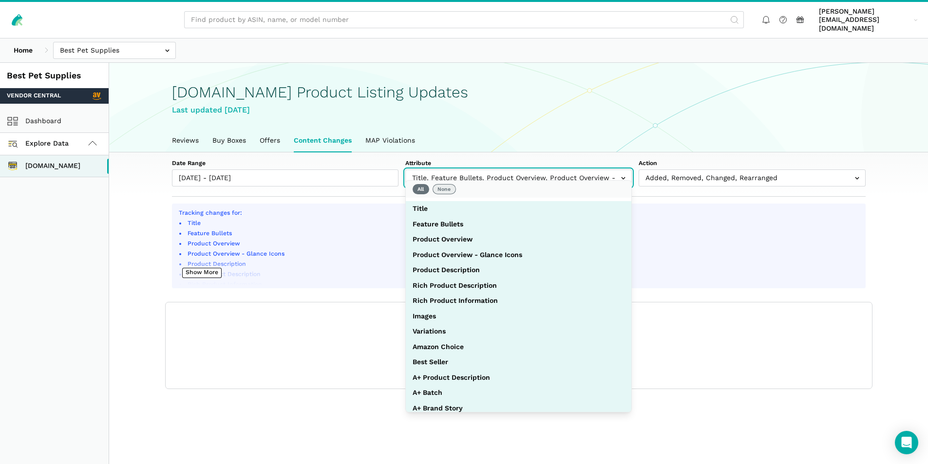
click at [449, 188] on button "None" at bounding box center [444, 189] width 23 height 10
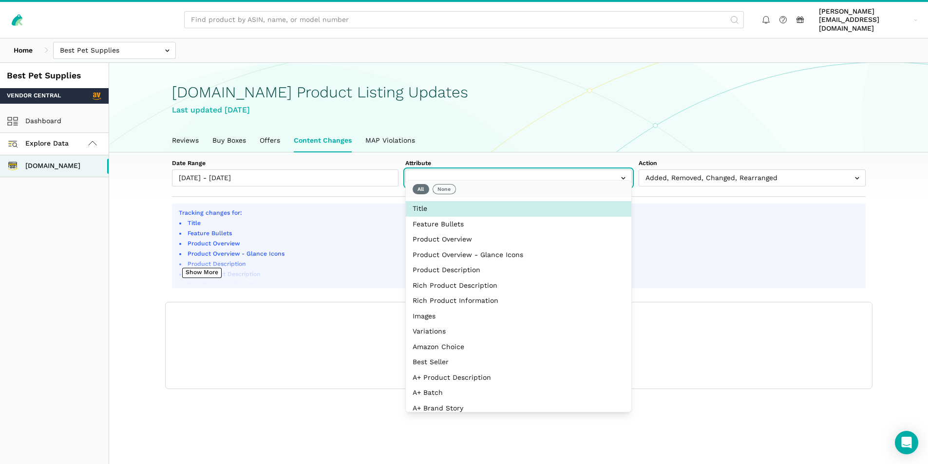
select select "title"
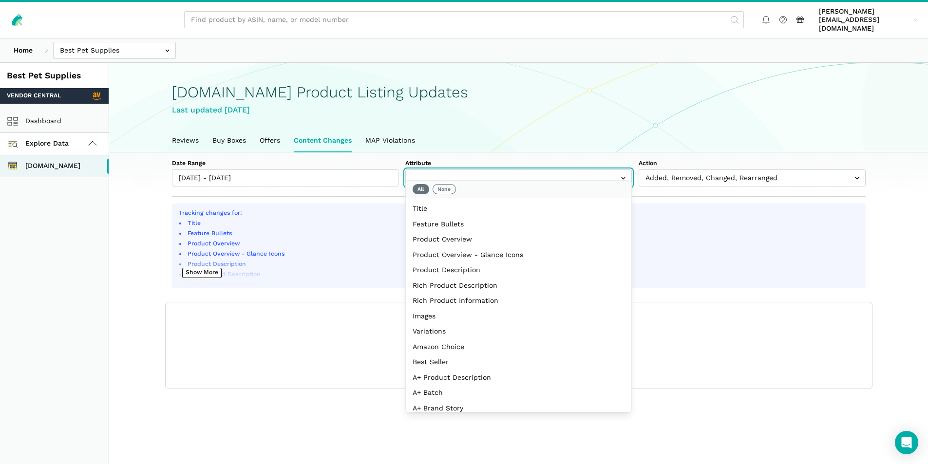
select select "title"
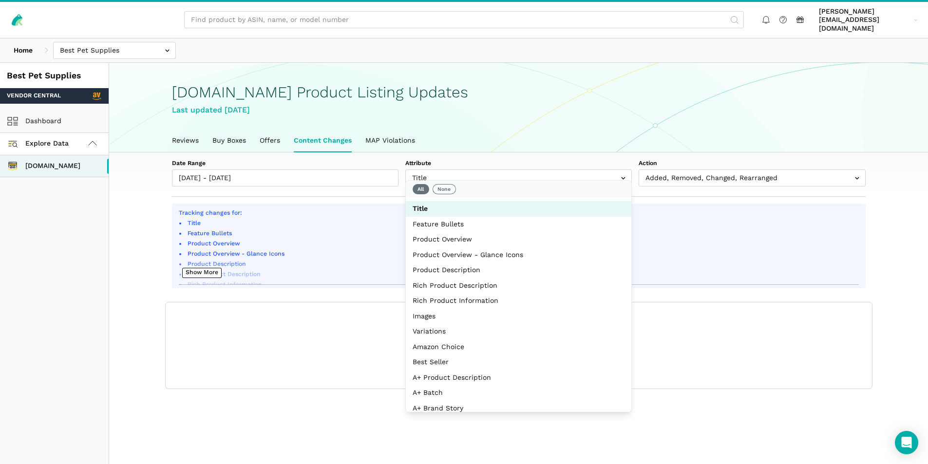
click at [708, 220] on ul "Title Feature Bullets Product Overview Product Overview - Glance Icons Product …" at bounding box center [519, 310] width 680 height 183
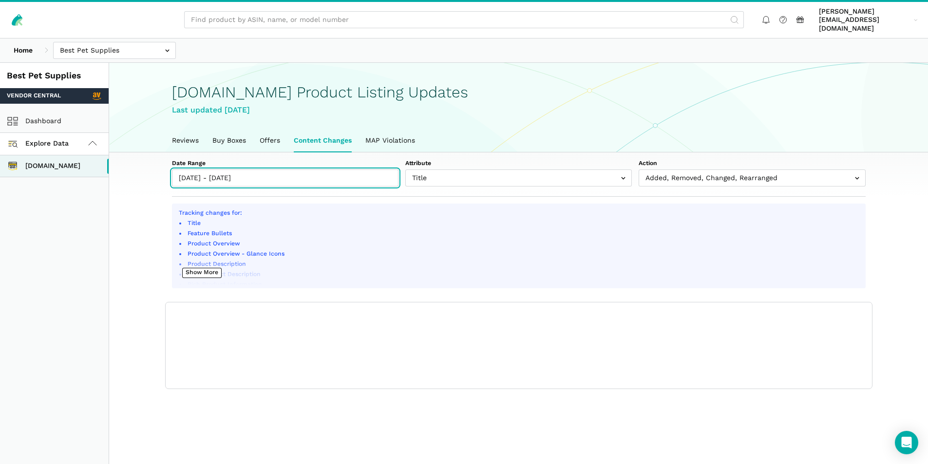
type input "[DATE]"
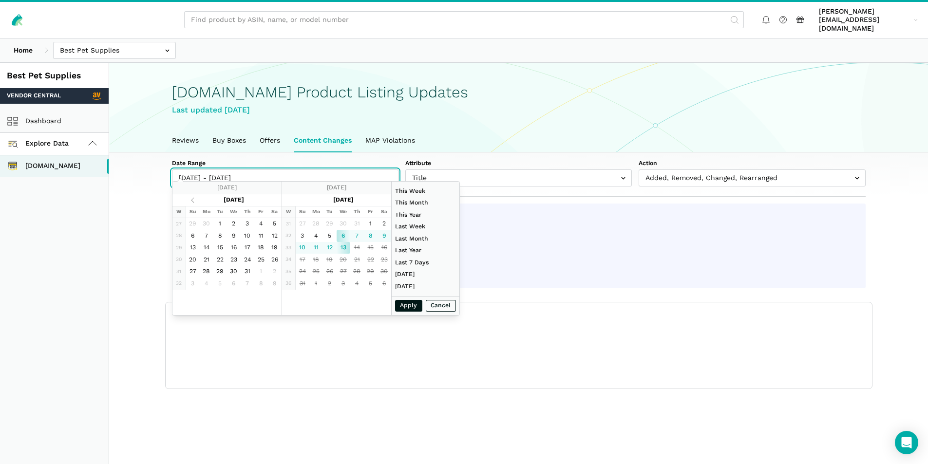
click at [308, 172] on input "[DATE] - [DATE]" at bounding box center [285, 178] width 227 height 17
type input "08/12/2025"
type input "08/07/2025"
type input "08/13/2025"
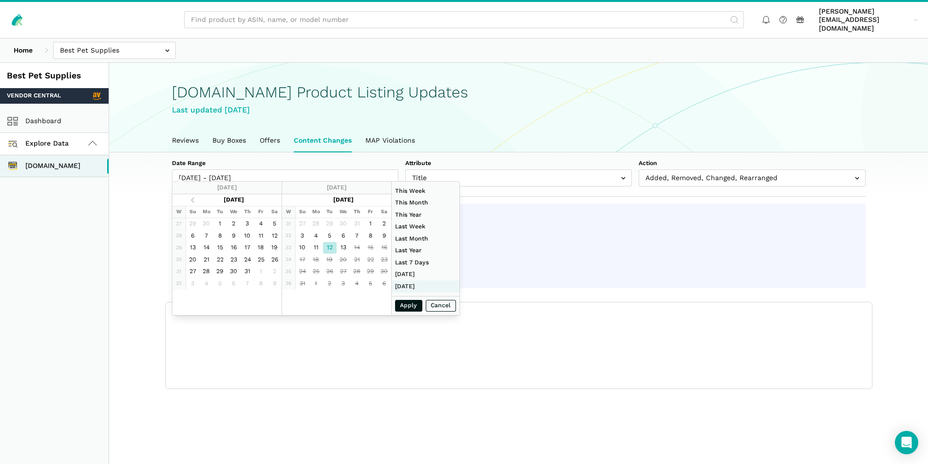
type input "07/27/2025"
type input "08/02/2025"
type input "06/01/2025"
type input "06/30/2025"
type input "08/12/2025"
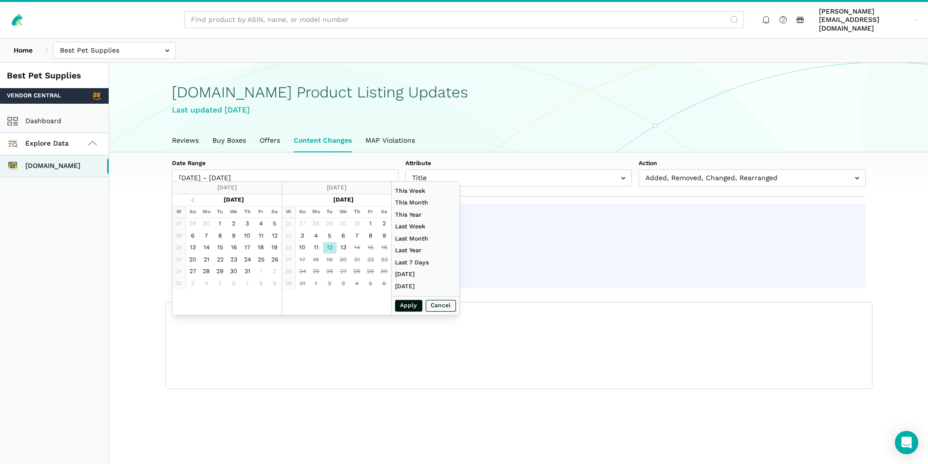
type input "08/12/2025"
click at [409, 305] on button "Apply" at bounding box center [408, 306] width 27 height 12
type input "08/12/2025 - 08/12/2025"
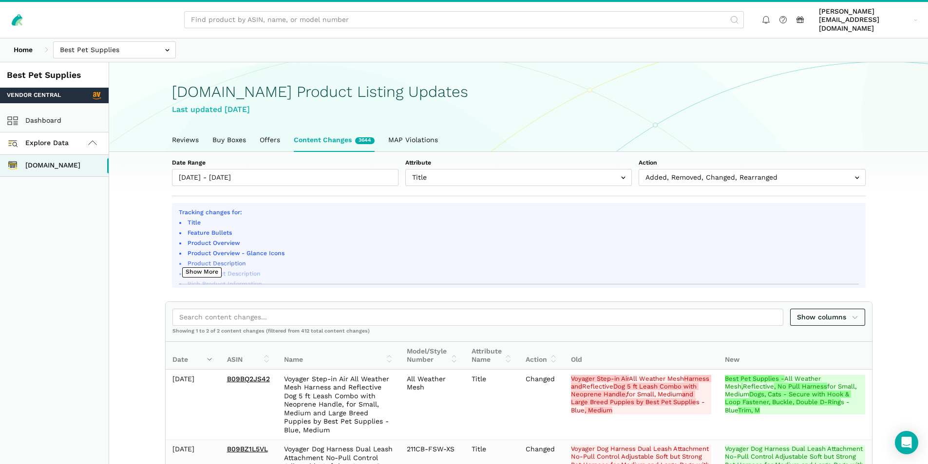
scroll to position [0, 0]
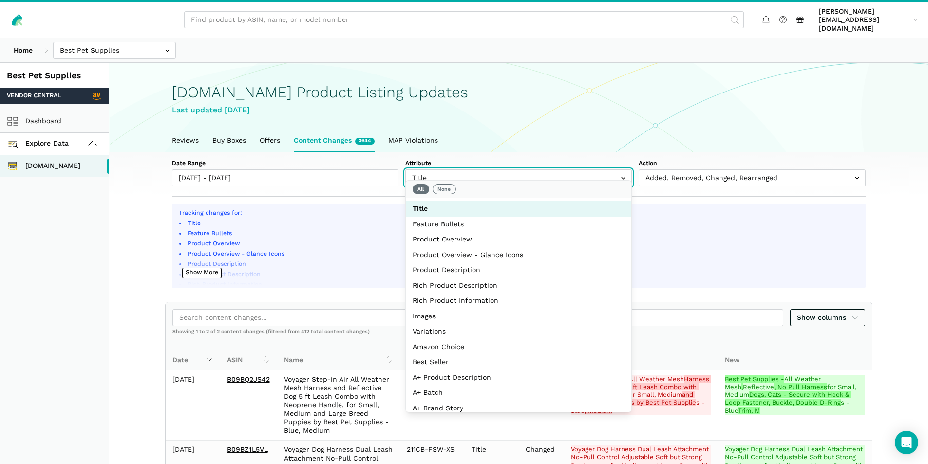
click at [445, 174] on input "text" at bounding box center [519, 178] width 227 height 17
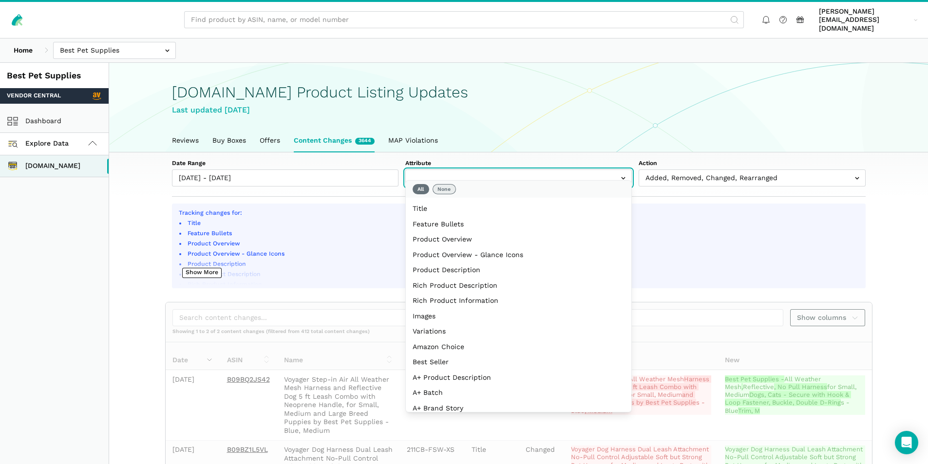
click at [440, 193] on button "None" at bounding box center [444, 189] width 23 height 10
select select "feature_bullets"
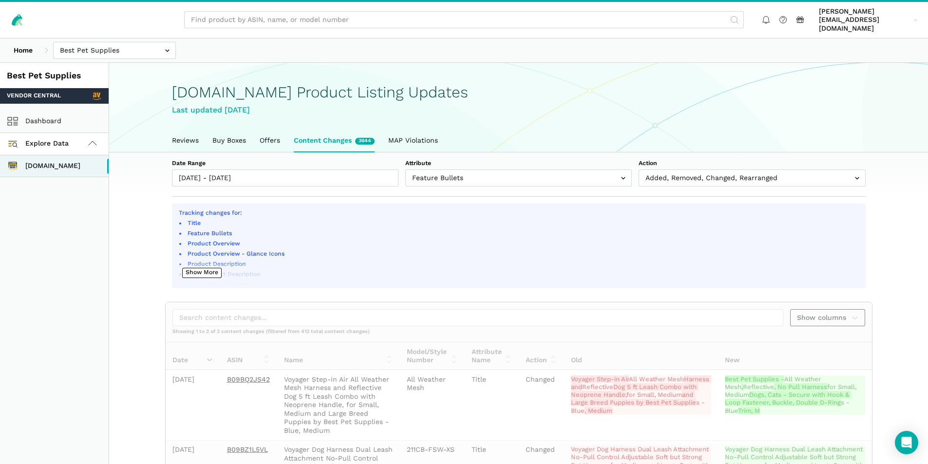
click at [915, 245] on section "Date Range 08/12/2025 - 08/12/2025 Attribute Title Feature Bullets Product Over…" at bounding box center [518, 345] width 819 height 384
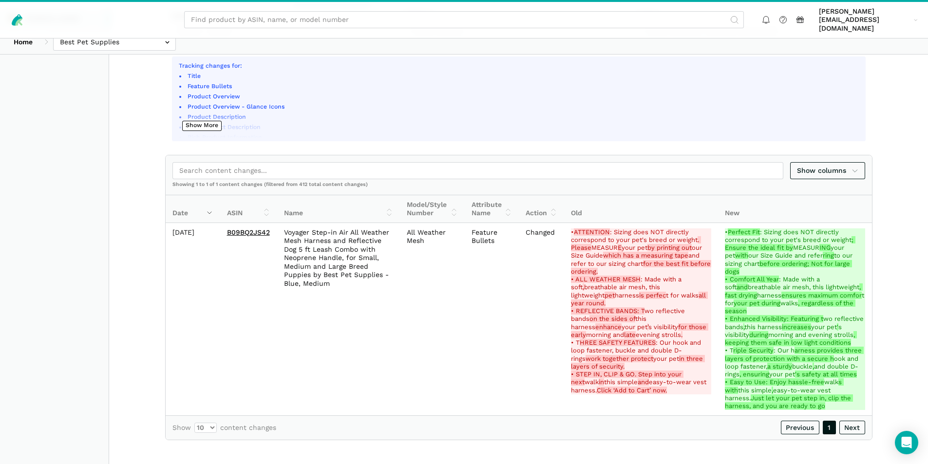
scroll to position [158, 0]
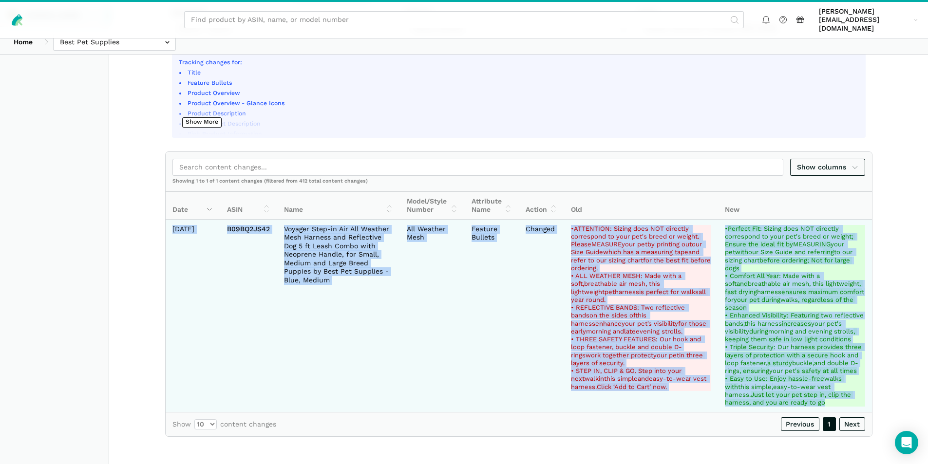
drag, startPoint x: 174, startPoint y: 213, endPoint x: 870, endPoint y: 395, distance: 719.2
click at [870, 395] on tr "2025-08-12 B09BQ2JS42 Voyager Step-in Air All Weather Mesh Harness and Reflecti…" at bounding box center [519, 316] width 707 height 193
copy tr "2025-08-12 B09BQ2JS42 Voyager Step-in Air All Weather Mesh Harness and Reflecti…"
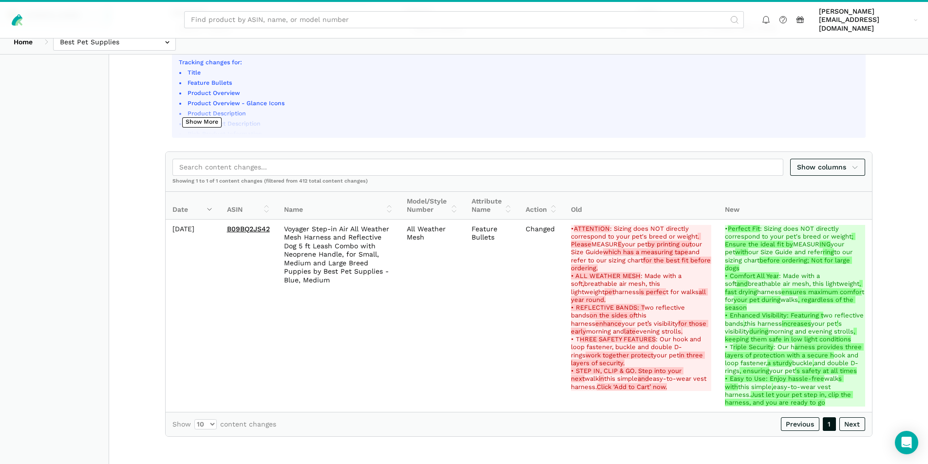
click at [577, 443] on main "Amazon.com Product Listing Updates Last updated August 12, 2025 Reviews Buy Box…" at bounding box center [518, 188] width 819 height 552
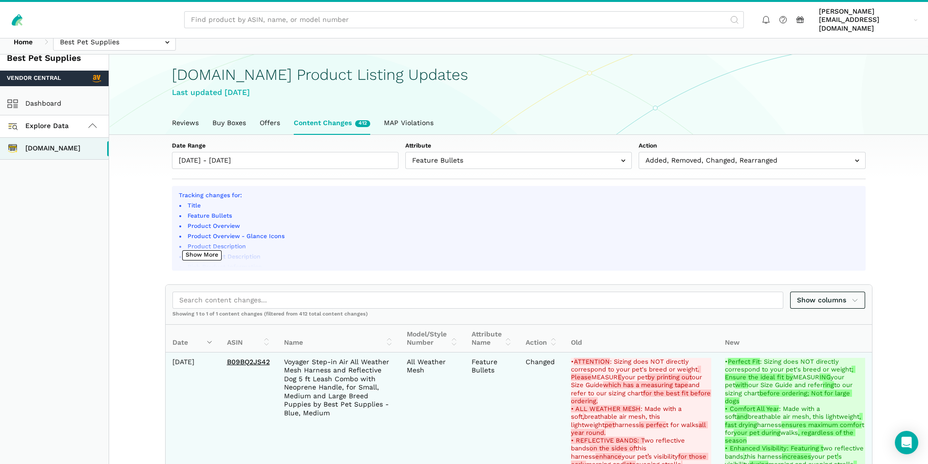
scroll to position [12, 0]
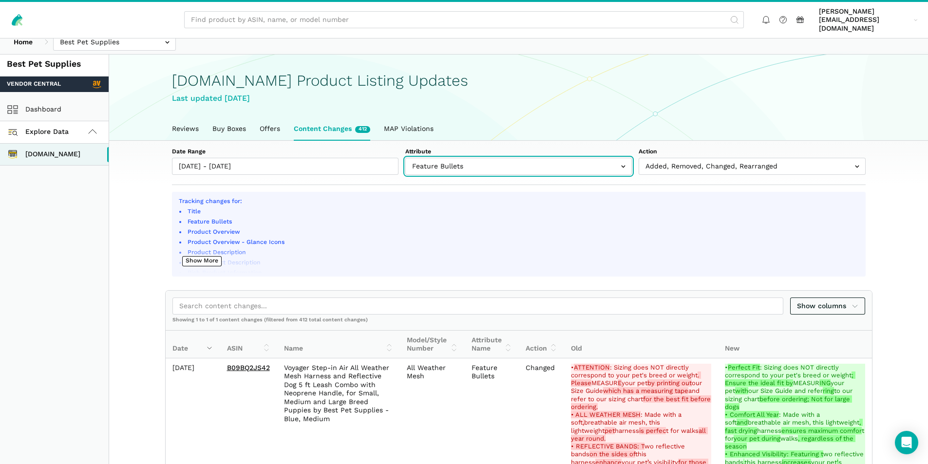
click at [603, 160] on input "text" at bounding box center [519, 166] width 227 height 17
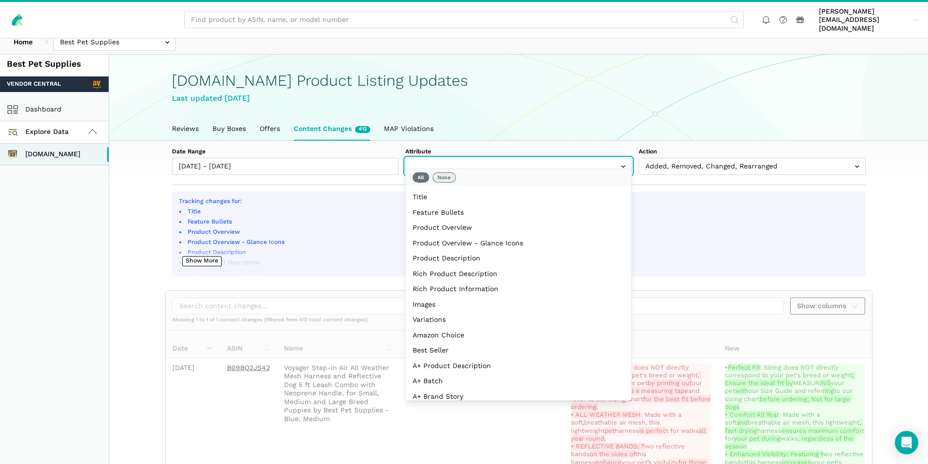
click at [445, 176] on button "None" at bounding box center [444, 178] width 23 height 10
select select "product_description"
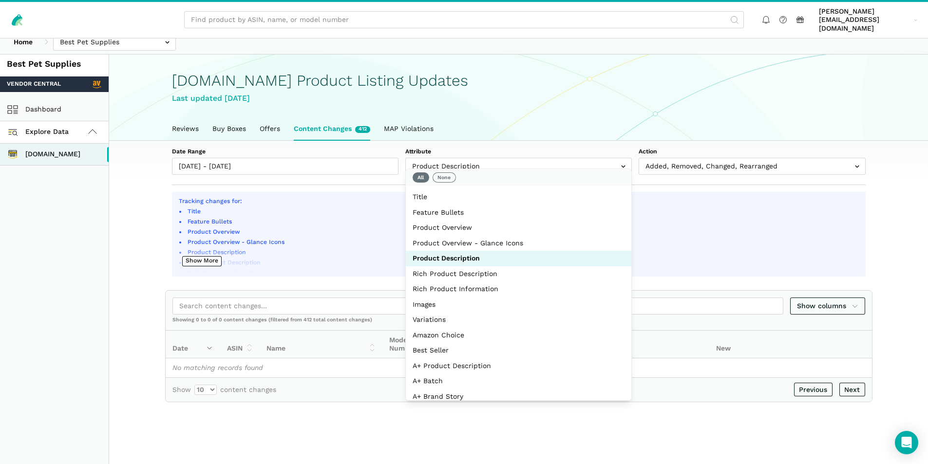
click at [359, 408] on main "Amazon.com Product Listing Updates Last updated August 12, 2025 Reviews Buy Box…" at bounding box center [518, 283] width 819 height 464
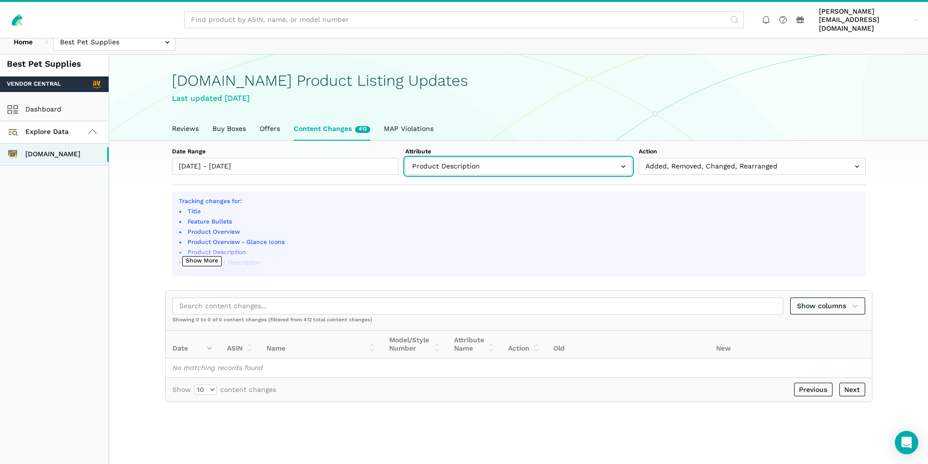
click at [498, 158] on input "text" at bounding box center [519, 166] width 227 height 17
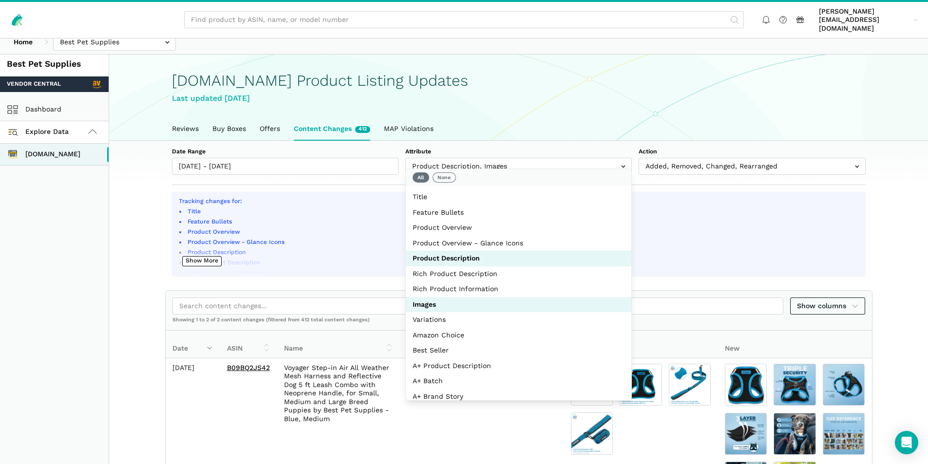
click at [903, 208] on section "Date Range 08/12/2025 - 08/12/2025 Attribute Title Feature Bullets Product Over…" at bounding box center [518, 424] width 819 height 567
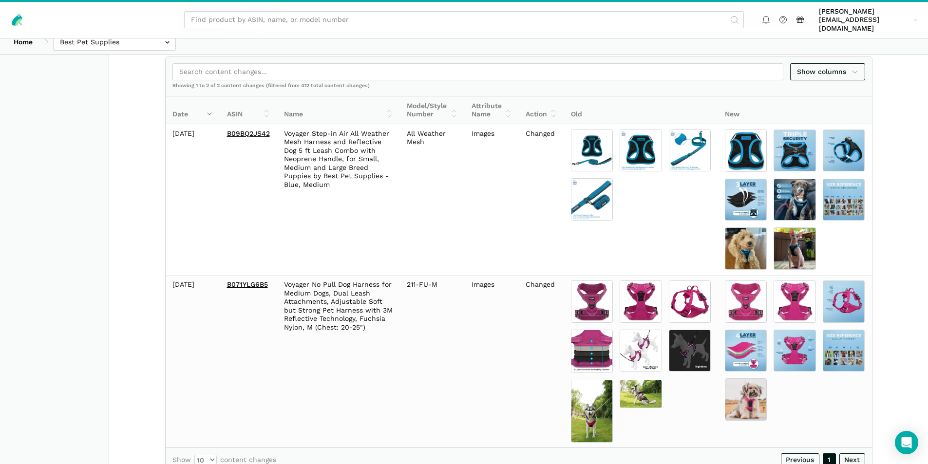
scroll to position [224, 0]
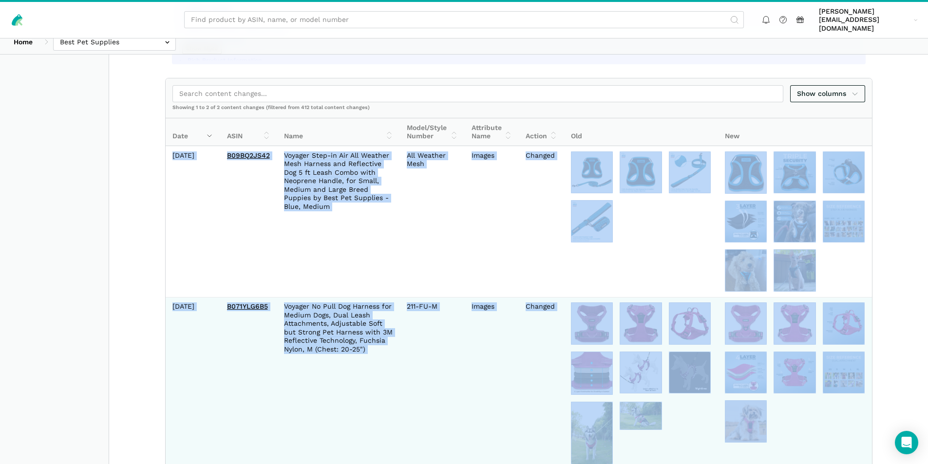
drag, startPoint x: 168, startPoint y: 146, endPoint x: 810, endPoint y: 431, distance: 701.9
click at [810, 431] on tbody "2025-08-12 B09BQ2JS42 Voyager Step-in Air All Weather Mesh Harness and Reflecti…" at bounding box center [519, 308] width 707 height 324
copy tbody "2025-08-12 B09BQ2JS42 Voyager Step-in Air All Weather Mesh Harness and Reflecti…"
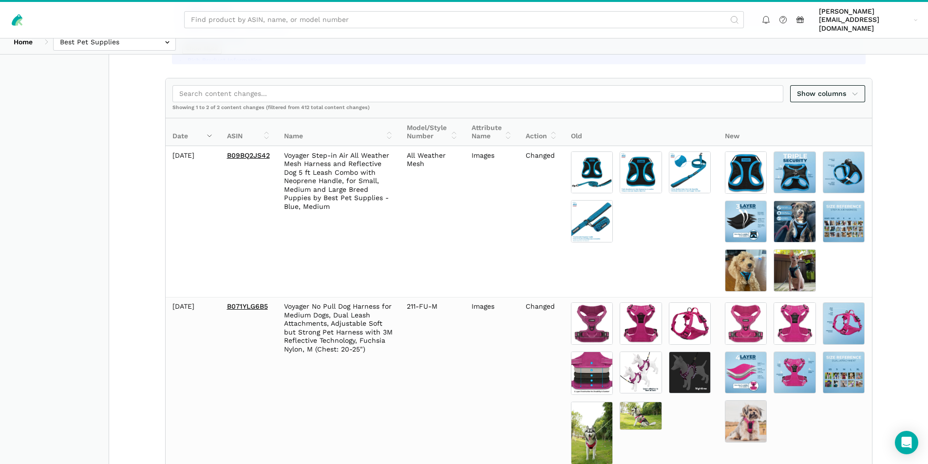
click at [890, 254] on section "Tracking changes for: Title Feature Bullets Product Overview Product Overview -…" at bounding box center [519, 238] width 749 height 516
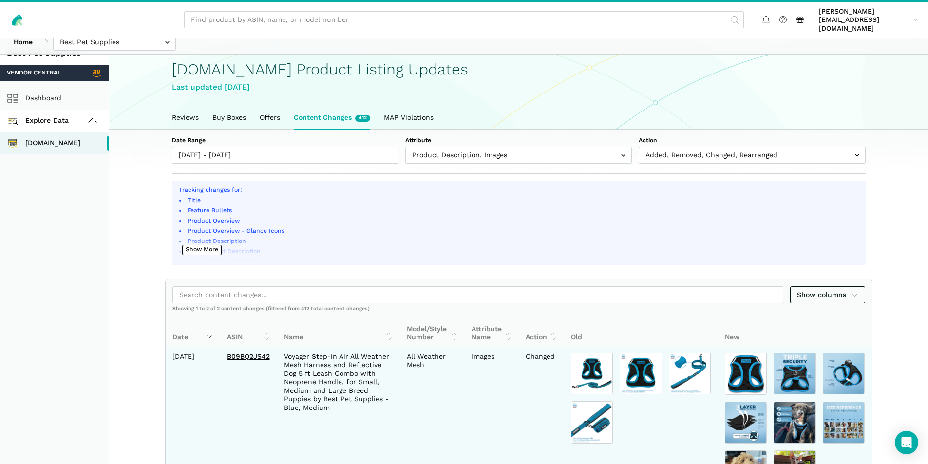
scroll to position [0, 0]
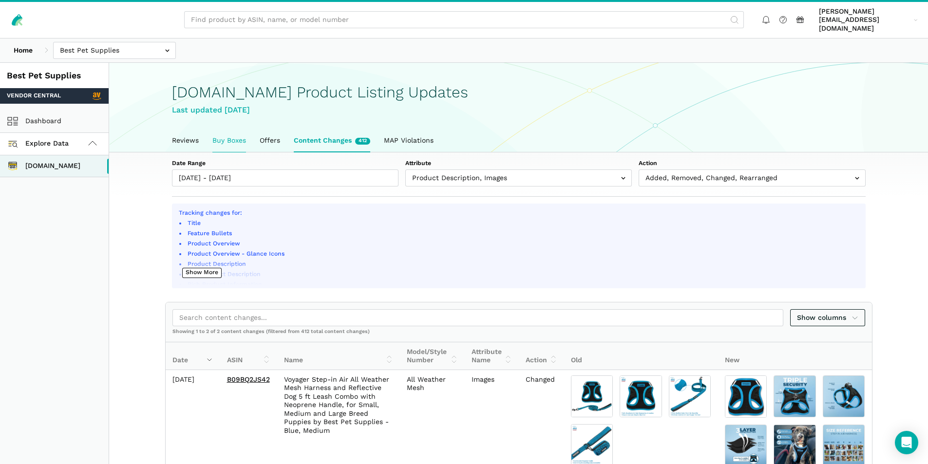
click at [227, 131] on link "Buy Boxes" at bounding box center [229, 141] width 47 height 22
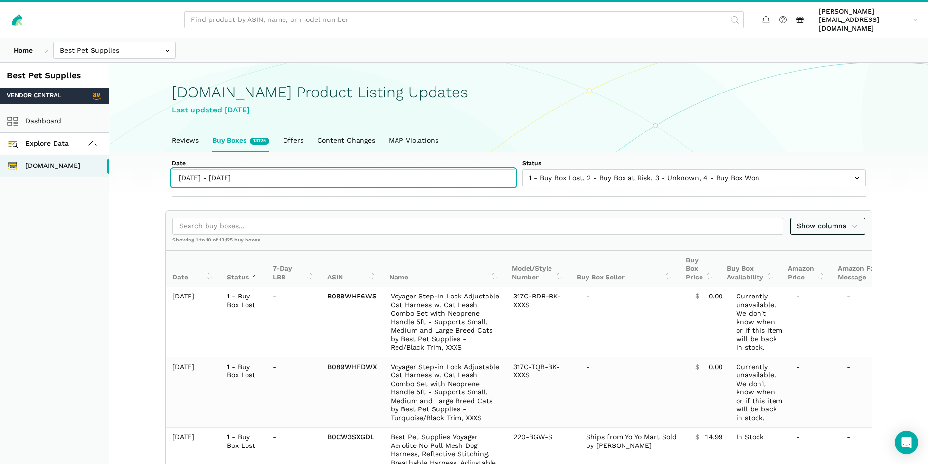
type input "[DATE]"
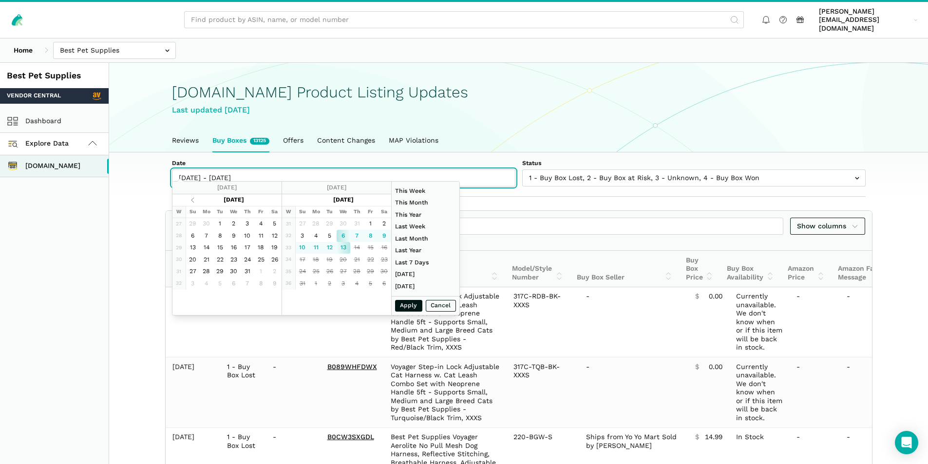
click at [246, 170] on input "[DATE] - [DATE]" at bounding box center [344, 178] width 344 height 17
type input "08/12/2025"
type input "06/01/2025"
type input "06/30/2025"
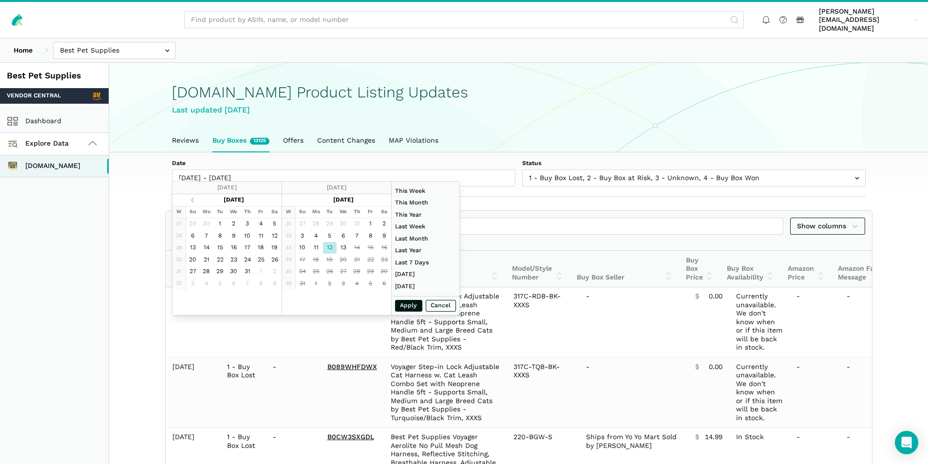
type input "08/12/2025"
click at [408, 307] on button "Apply" at bounding box center [408, 306] width 27 height 12
type input "08/12/2025 - 08/12/2025"
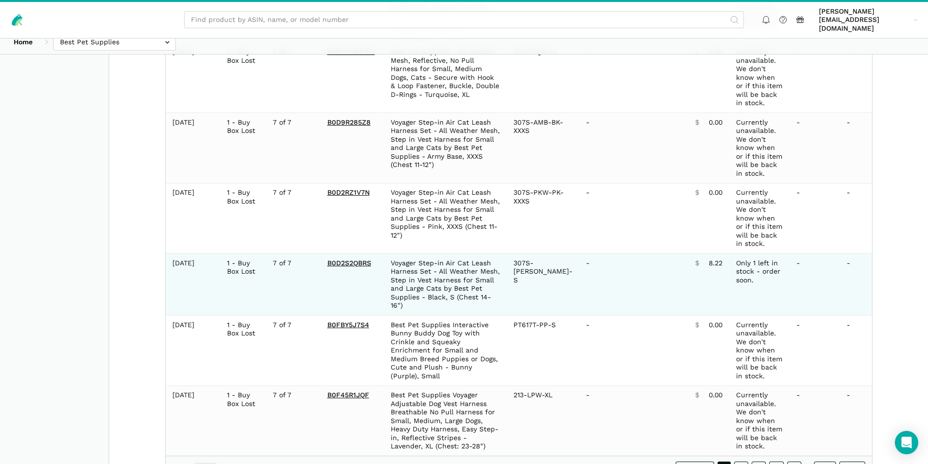
scroll to position [569, 0]
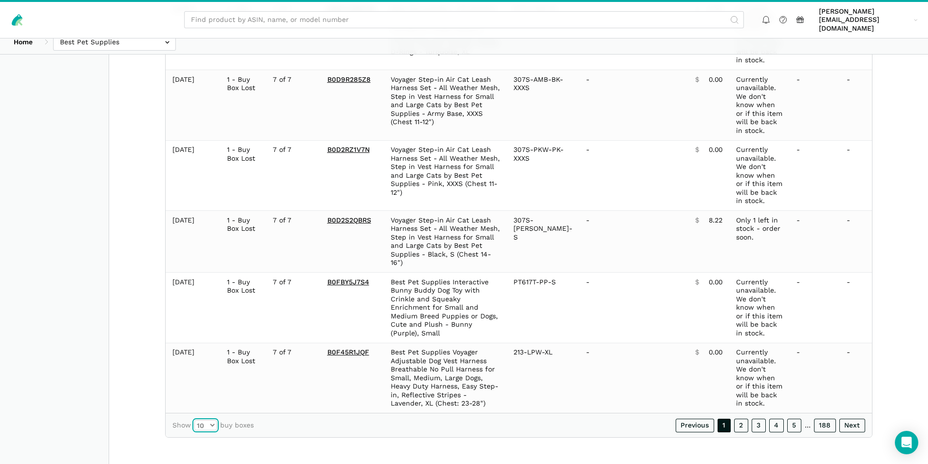
click at [210, 425] on select "10 25 50 100" at bounding box center [205, 426] width 22 height 10
select select "100"
click at [194, 431] on select "10 25 50 100" at bounding box center [205, 426] width 22 height 10
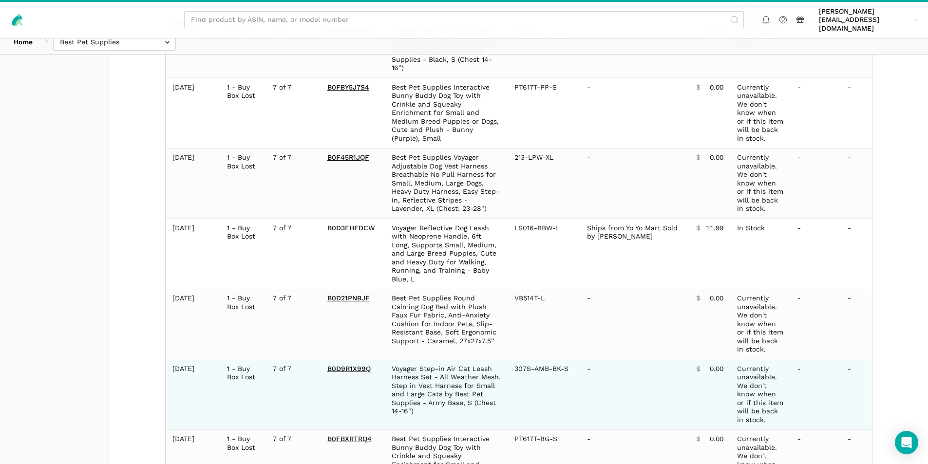
scroll to position [910, 0]
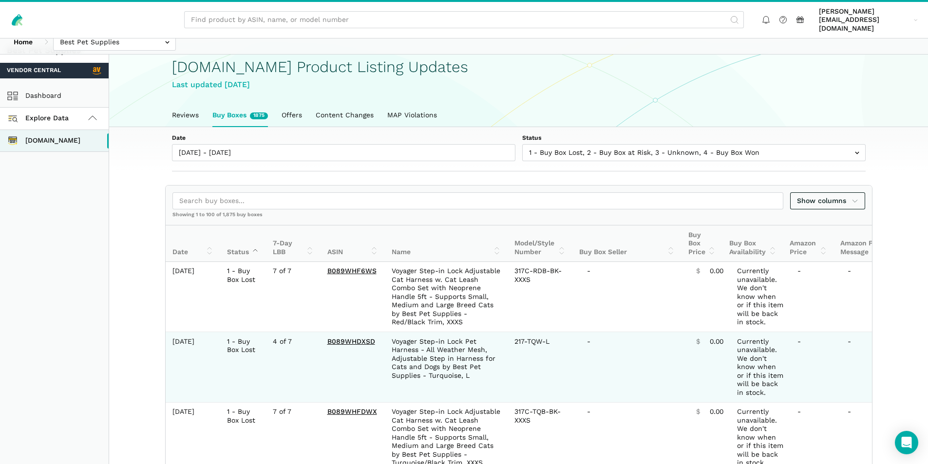
scroll to position [0, 0]
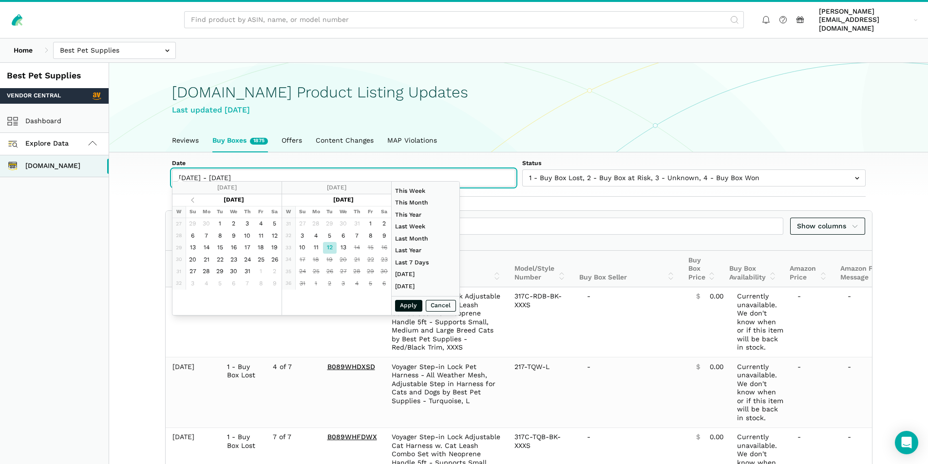
click at [273, 170] on input "08/12/2025 - 08/12/2025" at bounding box center [344, 178] width 344 height 17
type input "08/06/2025"
type input "08/12/2025"
type input "06/01/2025"
type input "06/30/2025"
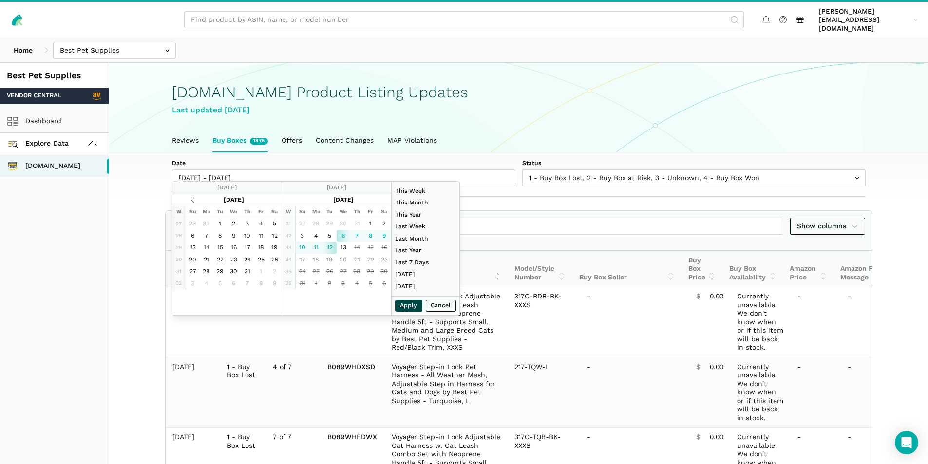
type input "08/06/2025"
type input "08/12/2025"
click at [404, 308] on button "Apply" at bounding box center [408, 306] width 27 height 12
type input "08/06/2025 - 08/12/2025"
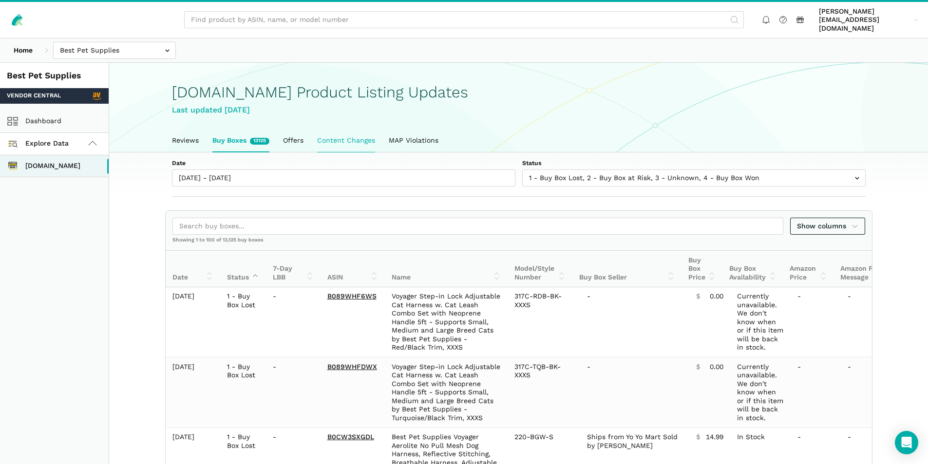
click at [355, 134] on link "Content Changes" at bounding box center [346, 141] width 72 height 22
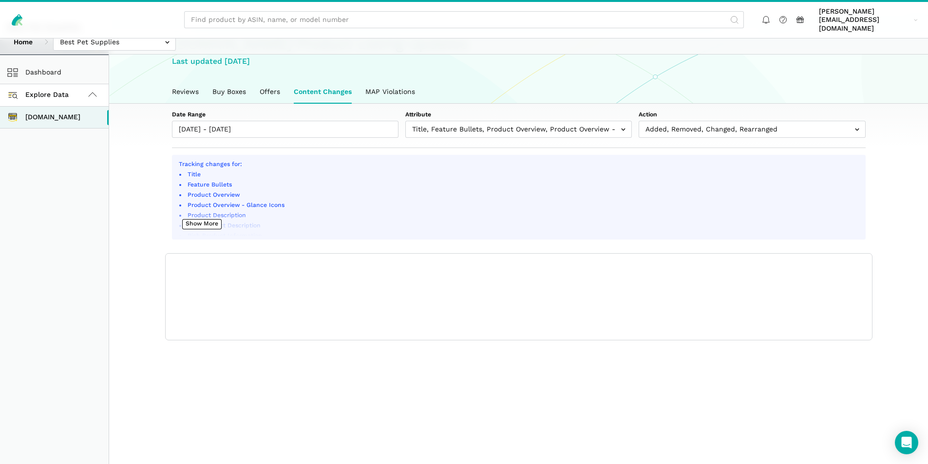
scroll to position [54, 0]
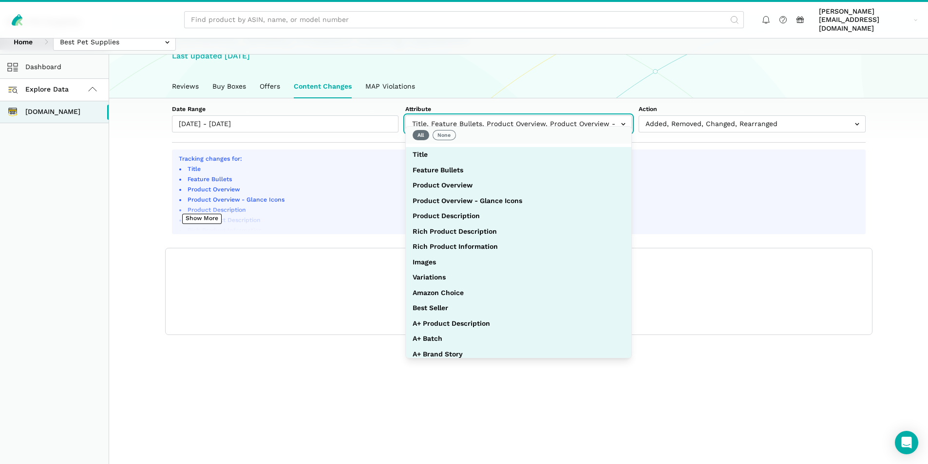
click at [458, 122] on input "text" at bounding box center [519, 124] width 227 height 17
click at [442, 141] on body "[PERSON_NAME][EMAIL_ADDRESS][DOMAIN_NAME] [PERSON_NAME][EMAIL_ADDRESS][DOMAIN_N…" at bounding box center [464, 209] width 928 height 527
click at [483, 116] on input "text" at bounding box center [519, 124] width 227 height 17
click at [445, 133] on button "None" at bounding box center [444, 135] width 23 height 10
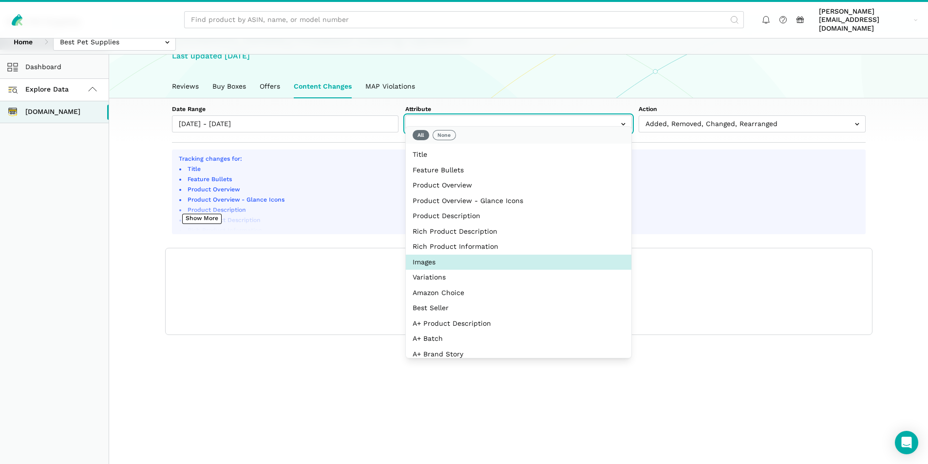
select select "image_urls"
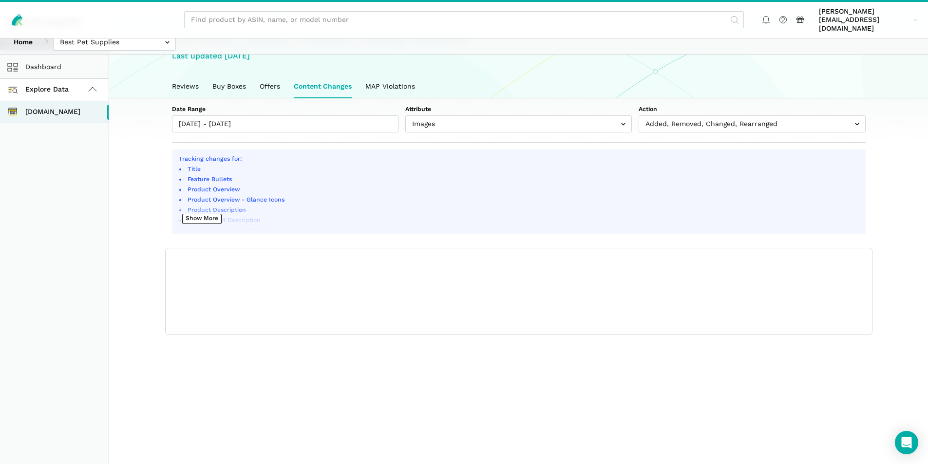
click at [896, 295] on section "Date Range [DATE] - [DATE] Attribute Title Feature Bullets Product Overview Pro…" at bounding box center [518, 216] width 819 height 237
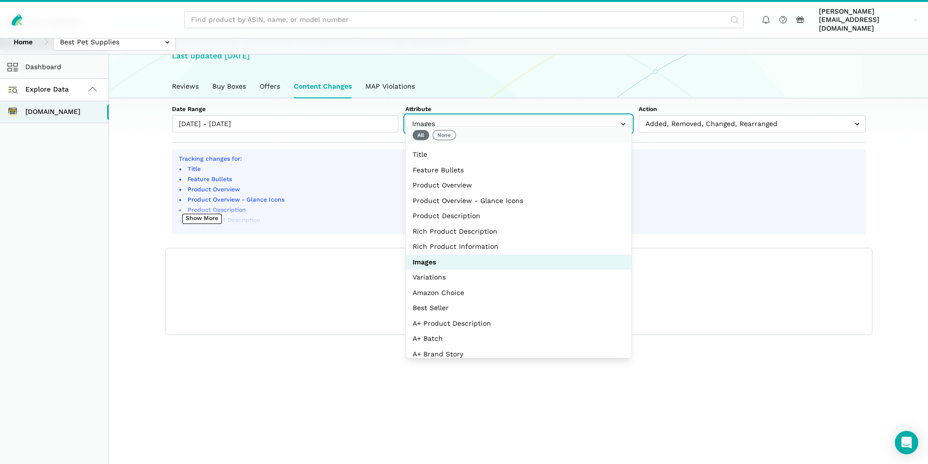
click at [578, 116] on input "text" at bounding box center [519, 124] width 227 height 17
click at [446, 135] on button "None" at bounding box center [444, 135] width 23 height 10
select select "image_urls"
click at [157, 329] on main "[DOMAIN_NAME] Product Listing Updates Last updated [DATE] Reviews Buy Boxes Off…" at bounding box center [518, 241] width 819 height 464
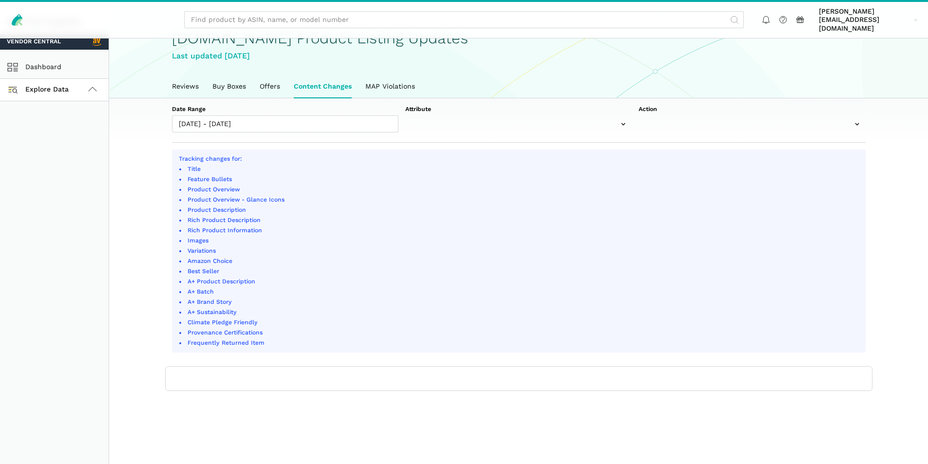
scroll to position [3, 0]
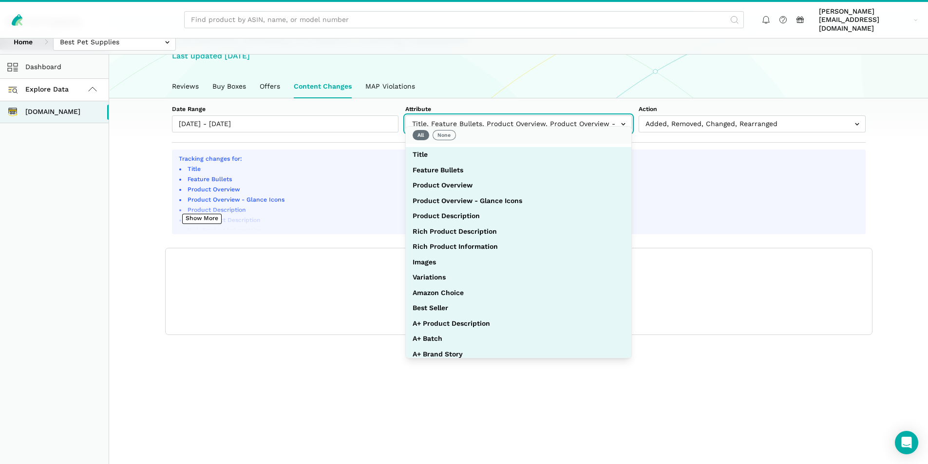
click at [527, 116] on input "text" at bounding box center [519, 124] width 227 height 17
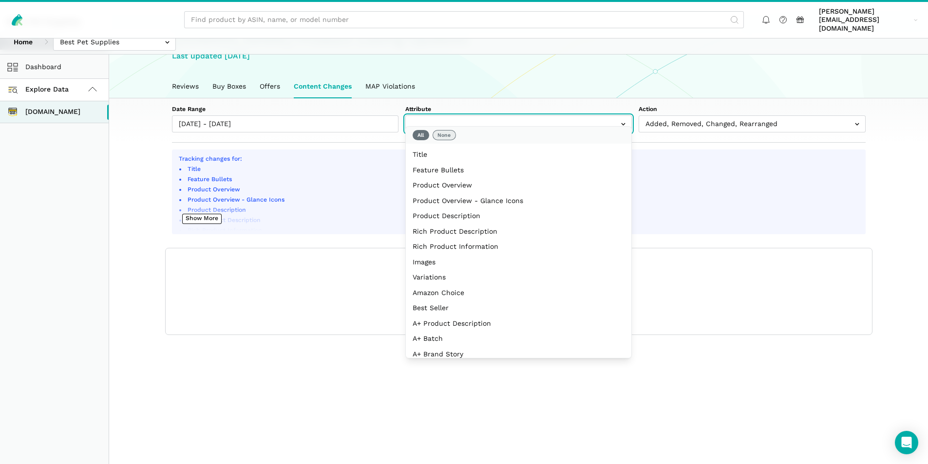
click at [450, 131] on button "None" at bounding box center [444, 135] width 23 height 10
select select "image_urls"
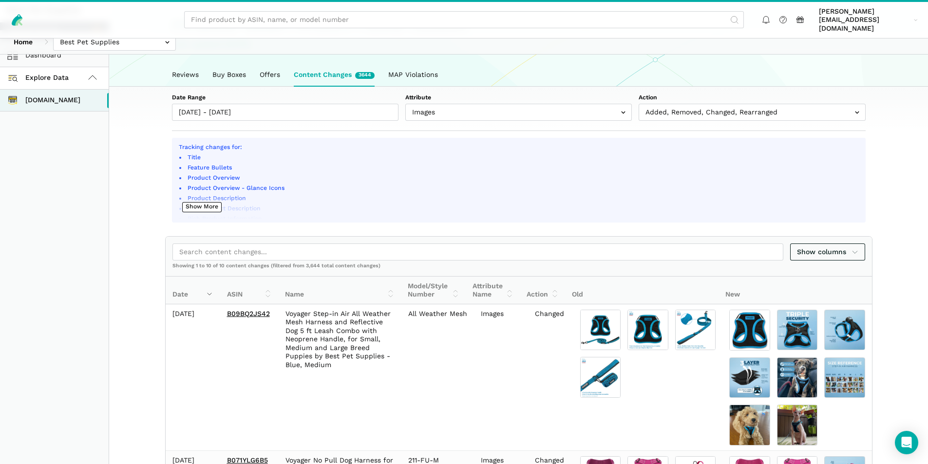
scroll to position [0, 0]
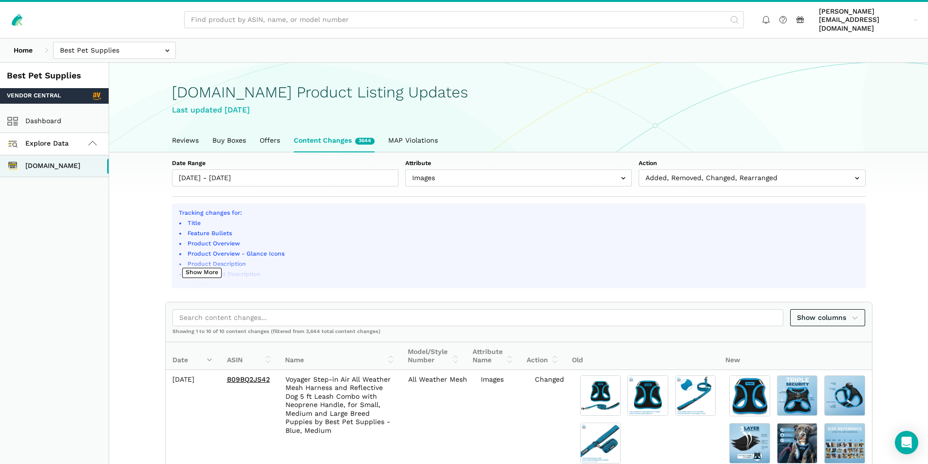
click at [206, 349] on th "Date" at bounding box center [193, 357] width 55 height 28
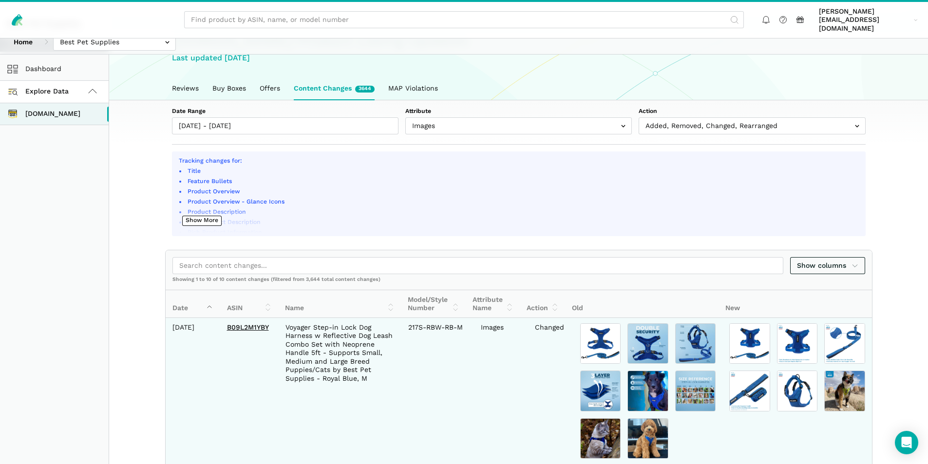
scroll to position [146, 0]
